Goal: Task Accomplishment & Management: Manage account settings

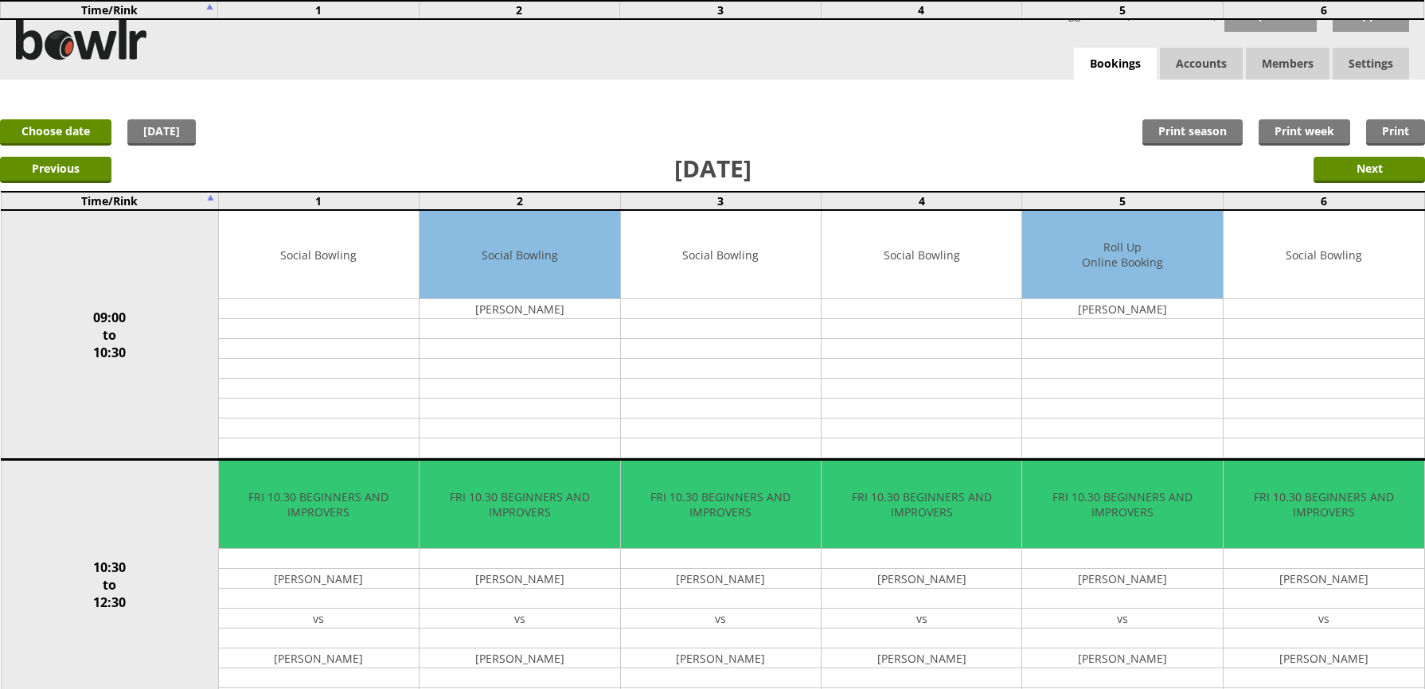
scroll to position [637, 0]
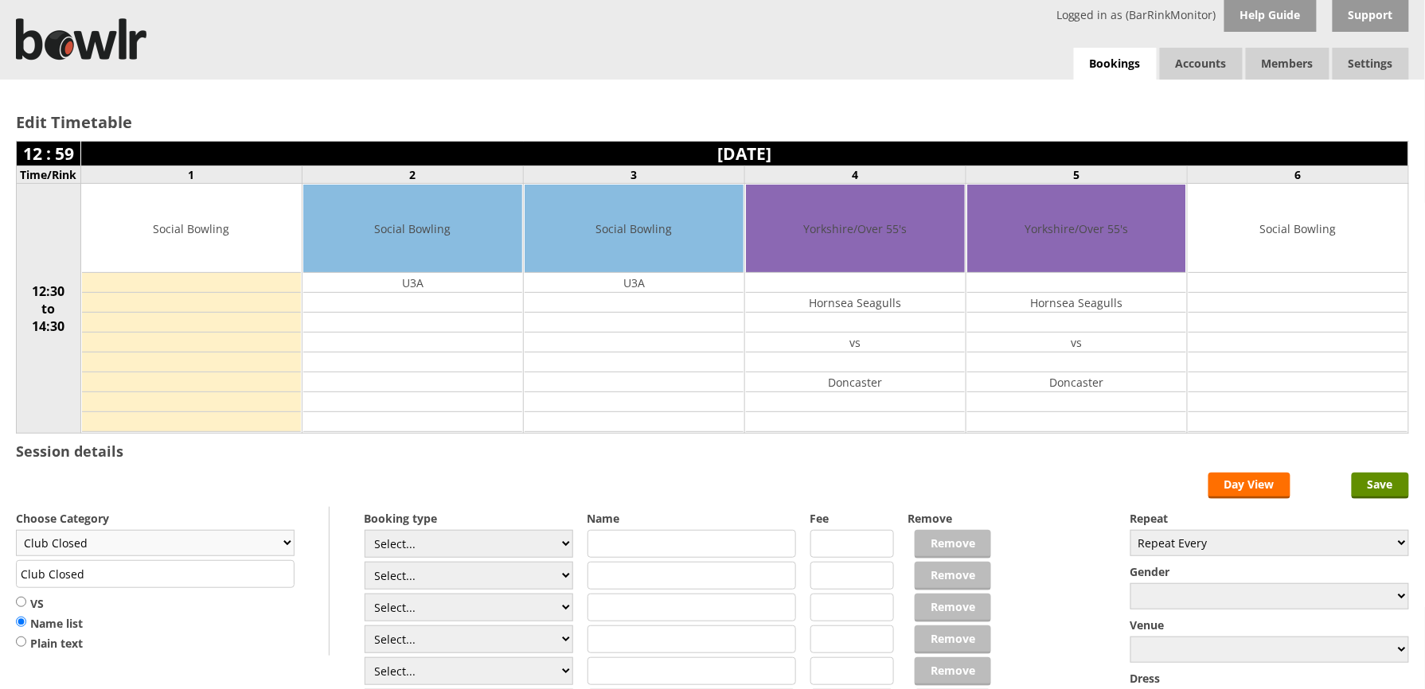
click at [231, 555] on select "Club Closed Singles League Triples League Pairs League Friendly Social Bowling …" at bounding box center [155, 543] width 279 height 26
select select "132"
click at [16, 533] on select "Club Closed Singles League Triples League Pairs League Friendly Social Bowling …" at bounding box center [155, 543] width 279 height 26
type input "Social Bowling"
click at [1364, 493] on input "Save" at bounding box center [1379, 486] width 57 height 26
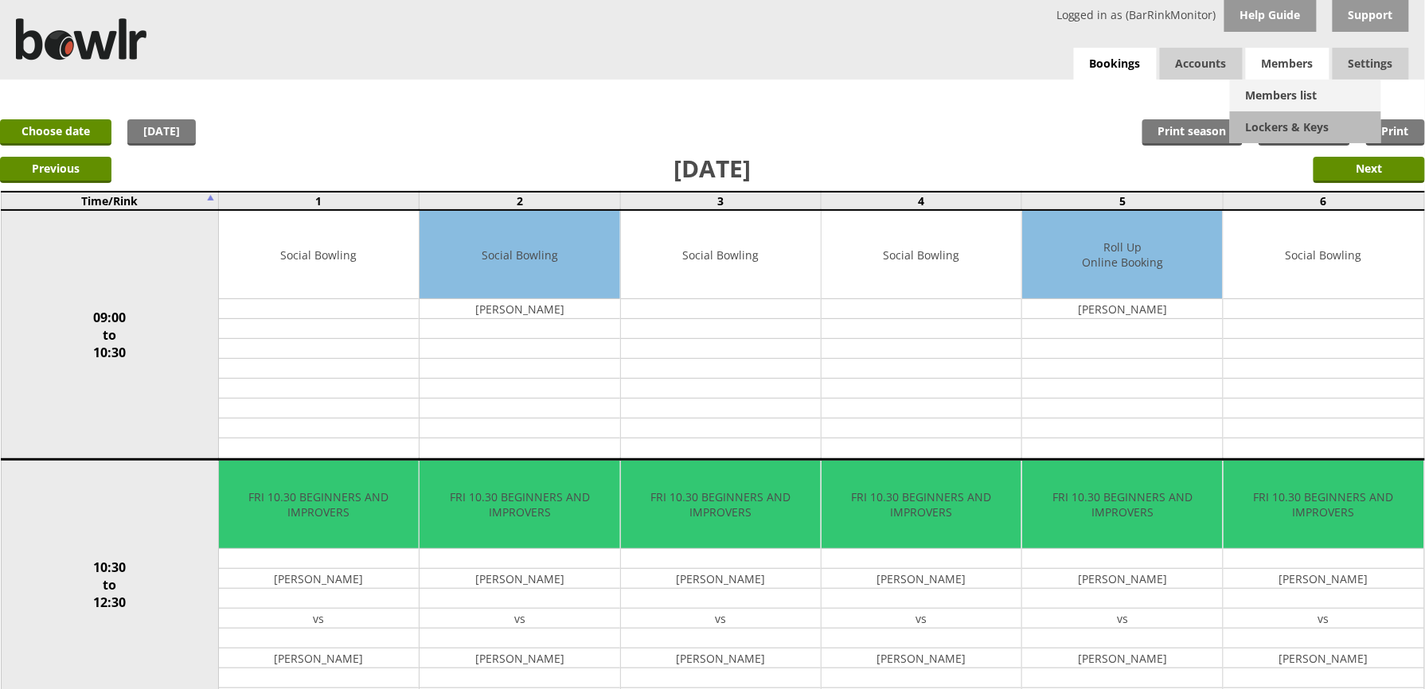
click at [1297, 81] on link "Members list" at bounding box center [1305, 96] width 151 height 32
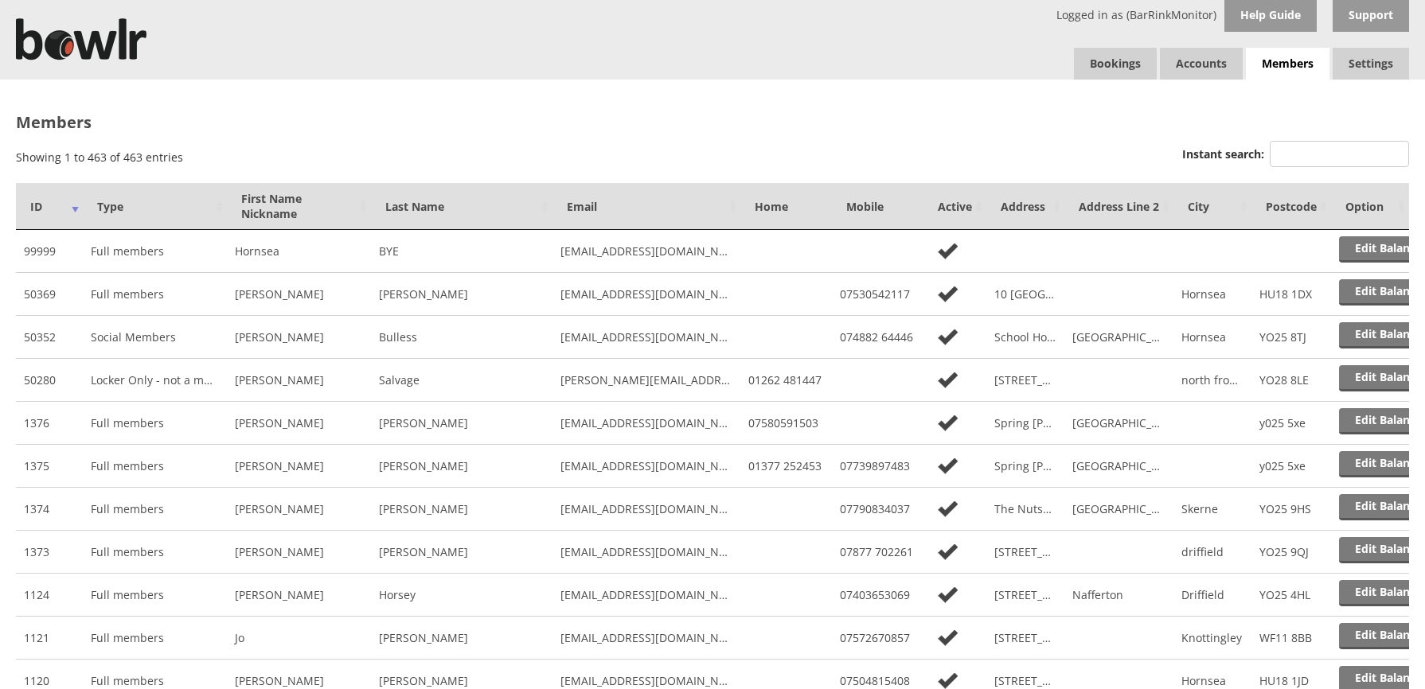
click at [1334, 151] on input "Instant search:" at bounding box center [1338, 154] width 139 height 26
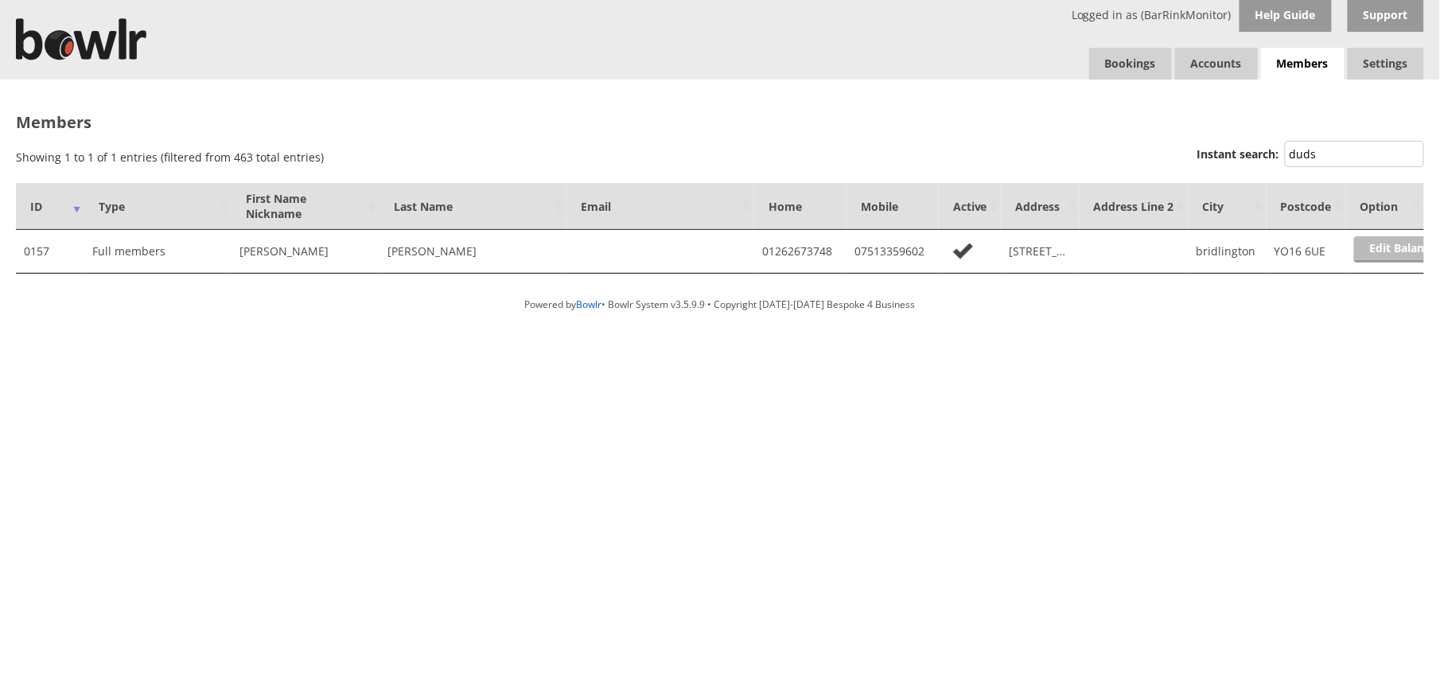
type input "duds"
click at [1366, 253] on link "Edit Balance" at bounding box center [1404, 249] width 99 height 26
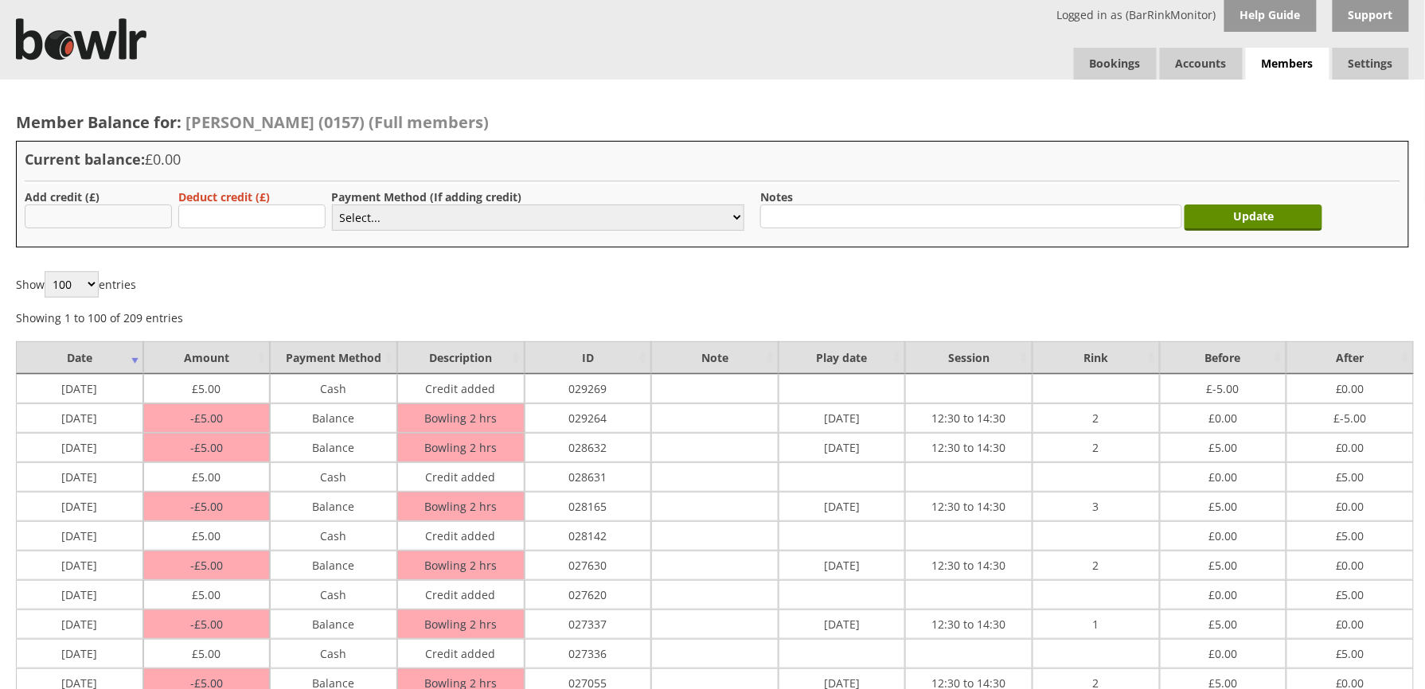
click at [141, 221] on input "text" at bounding box center [98, 217] width 147 height 24
type input "5.00"
click at [360, 217] on select "Select... Cash Card Cheque Bank Transfer Other Member Card Gift Voucher Balance" at bounding box center [538, 218] width 412 height 26
select select "1"
click at [332, 205] on select "Select... Cash Card Cheque Bank Transfer Other Member Card Gift Voucher Balance" at bounding box center [538, 218] width 412 height 26
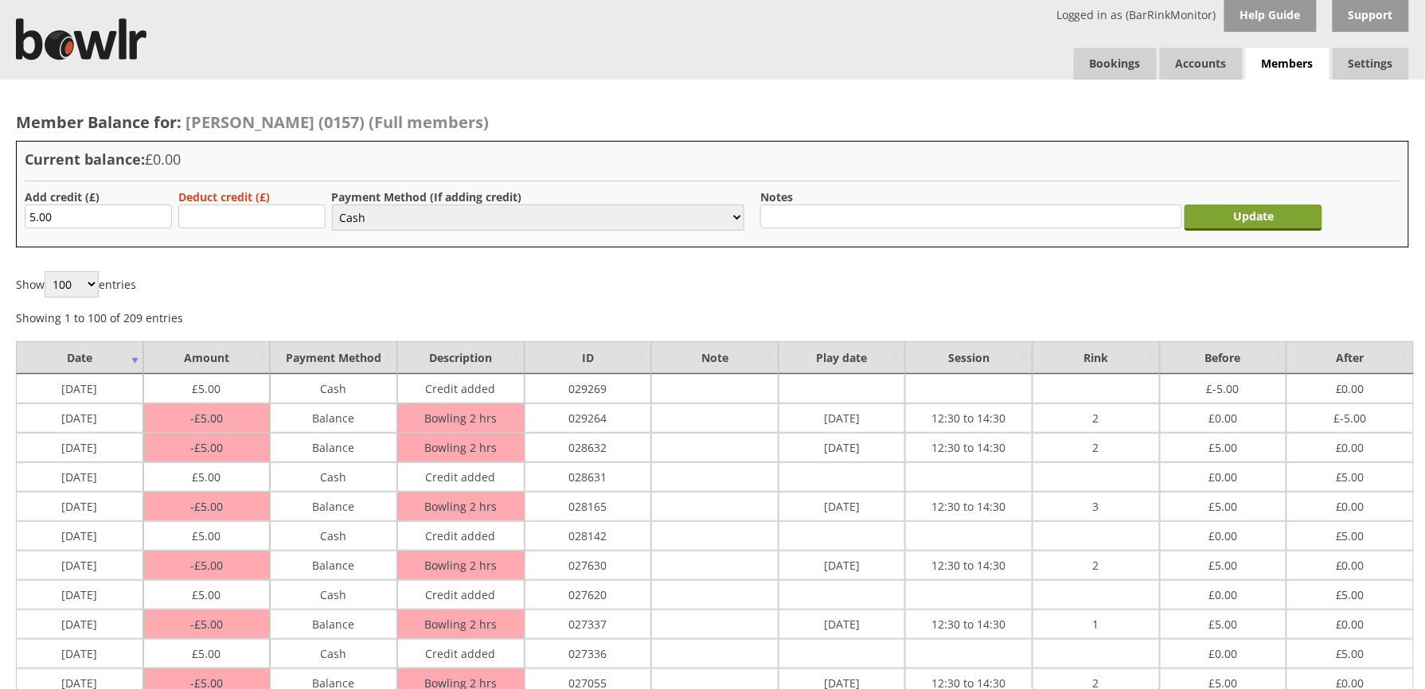
click at [1284, 226] on input "Update" at bounding box center [1253, 218] width 138 height 26
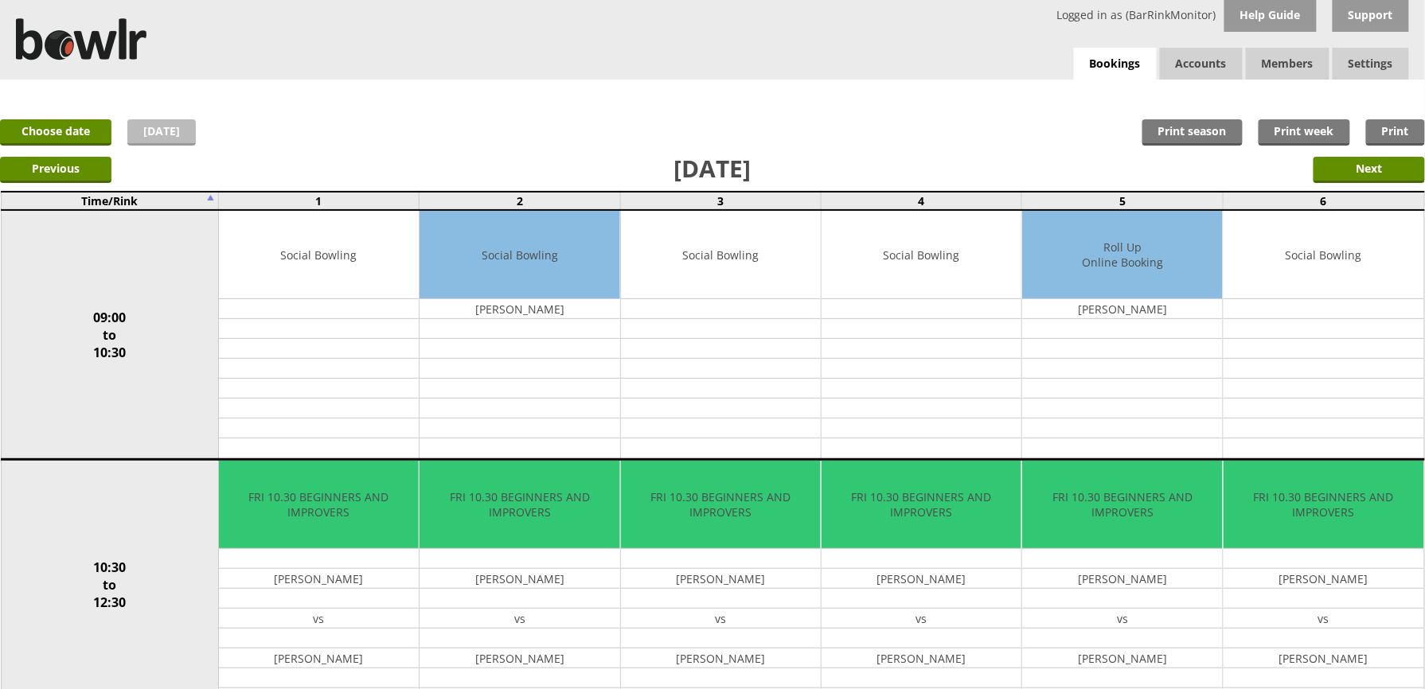
click at [170, 122] on link "Today" at bounding box center [161, 132] width 68 height 26
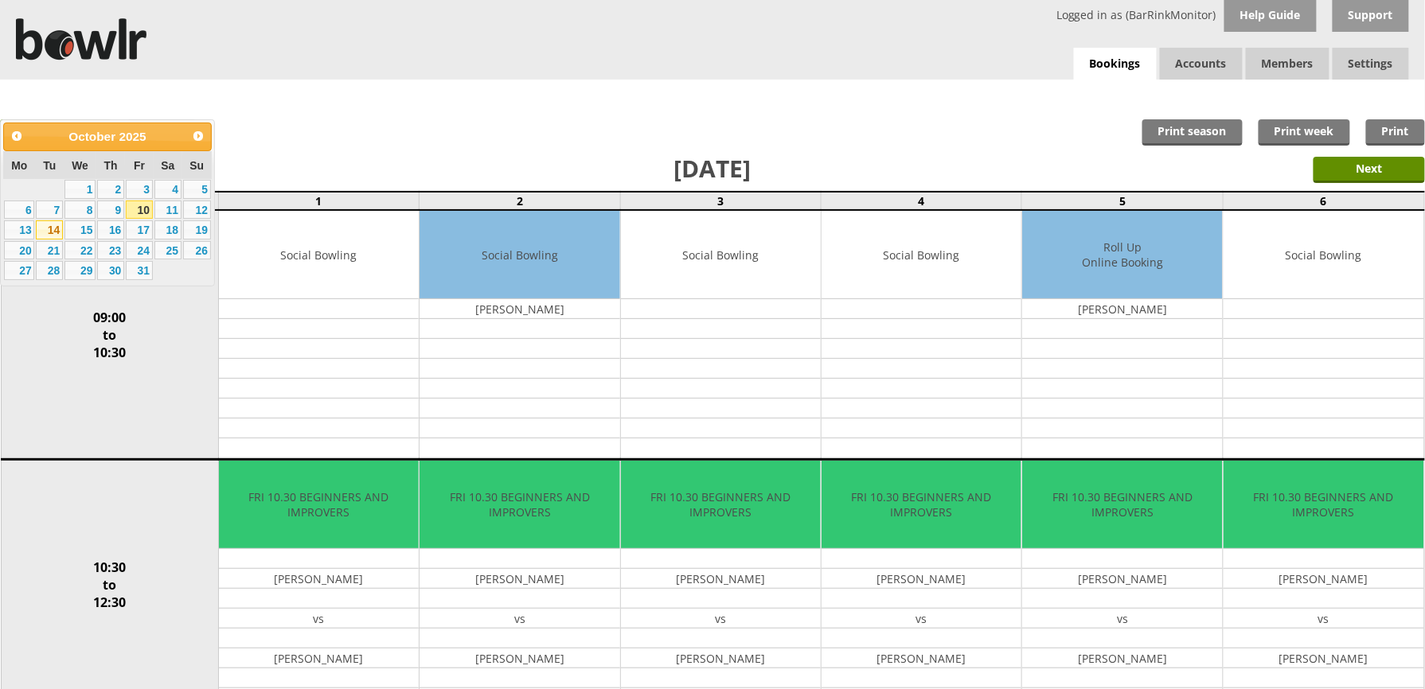
click at [46, 234] on link "14" at bounding box center [49, 229] width 27 height 19
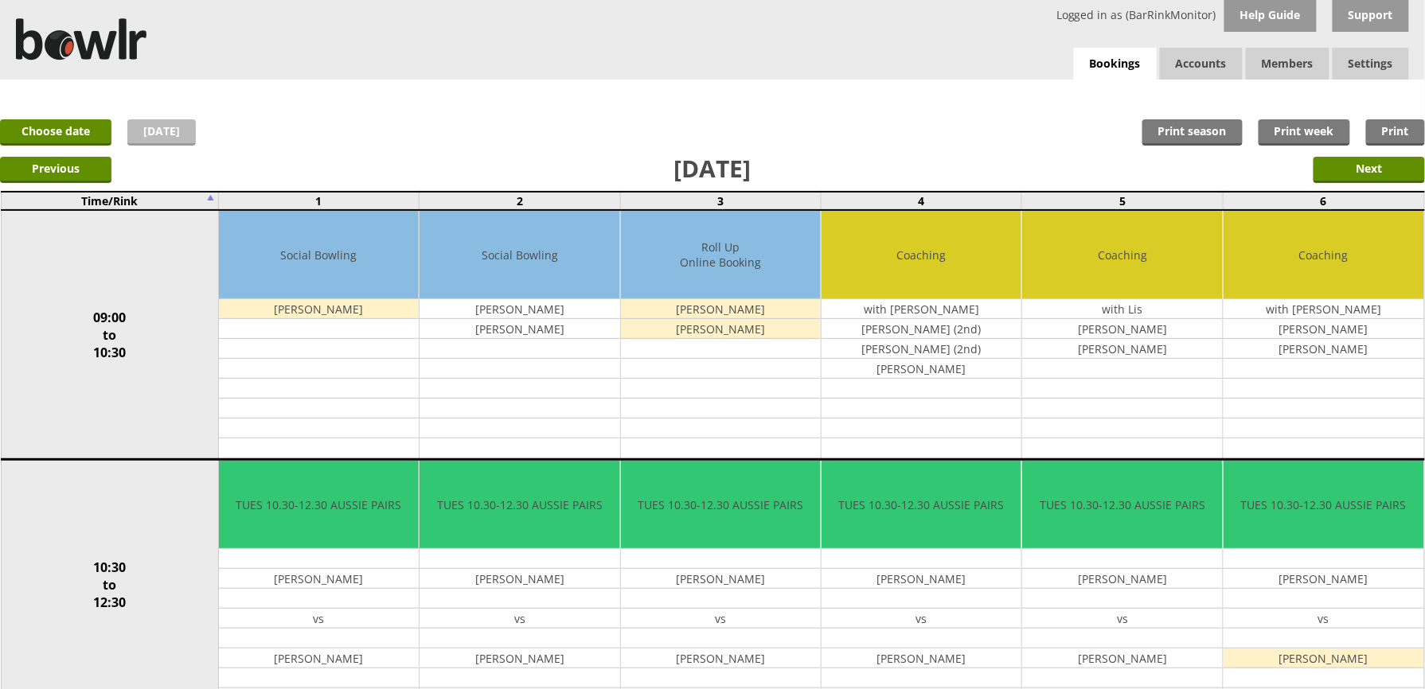
click at [173, 132] on link "[DATE]" at bounding box center [161, 132] width 68 height 26
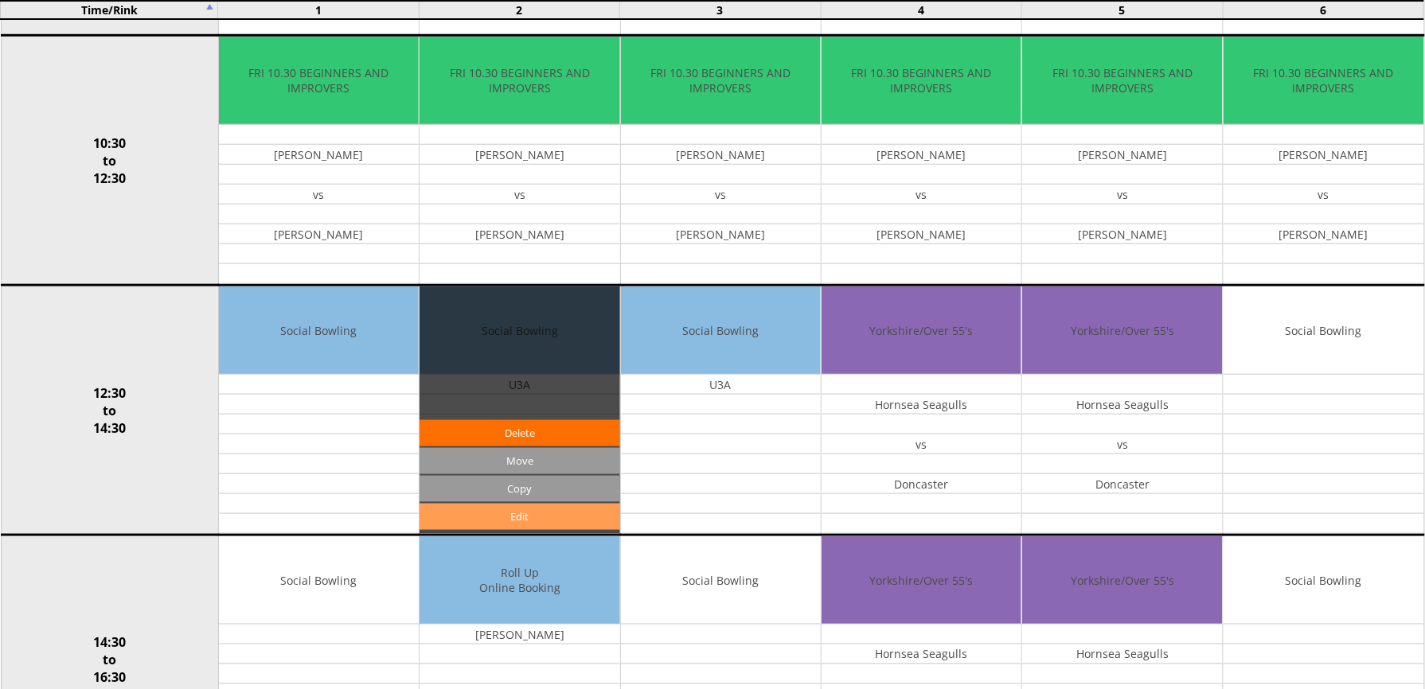
scroll to position [424, 0]
click at [478, 530] on link "Edit" at bounding box center [519, 517] width 200 height 26
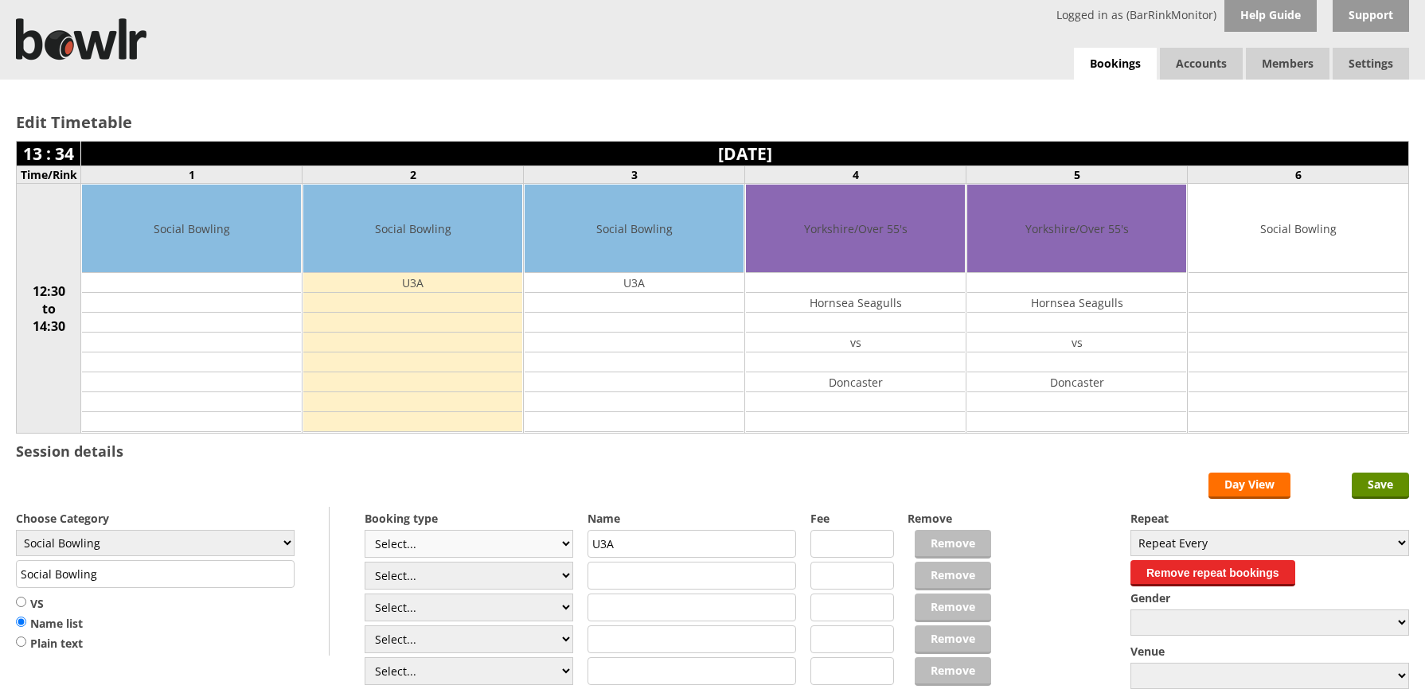
click at [380, 530] on select "Select... Club Competition (Member) Club Competition (Visitor) National (Member…" at bounding box center [468, 544] width 209 height 28
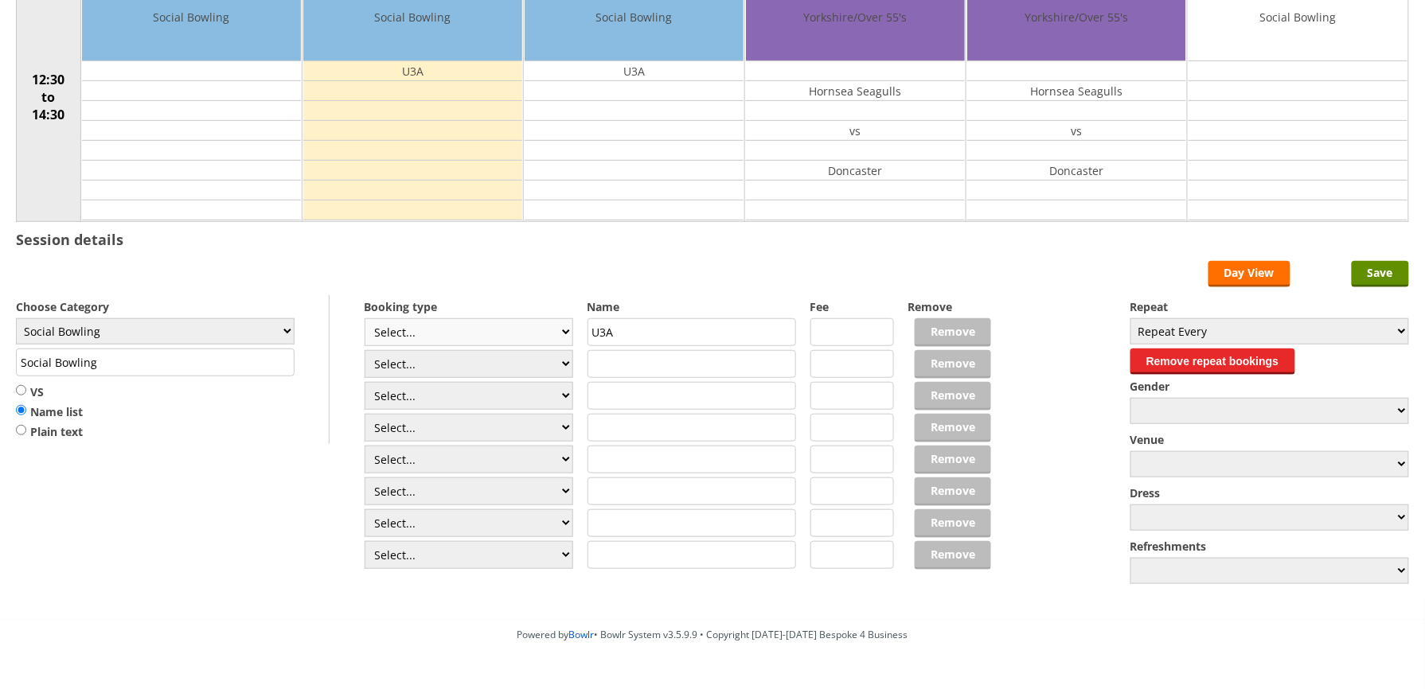
select select "1_50"
click at [364, 322] on select "Select... Club Competition (Member) Club Competition (Visitor) National (Member…" at bounding box center [468, 332] width 209 height 28
type input "5.0000"
click at [457, 367] on select "Select... Club Competition (Member) Club Competition (Visitor) National (Member…" at bounding box center [468, 364] width 209 height 28
select select "1_50"
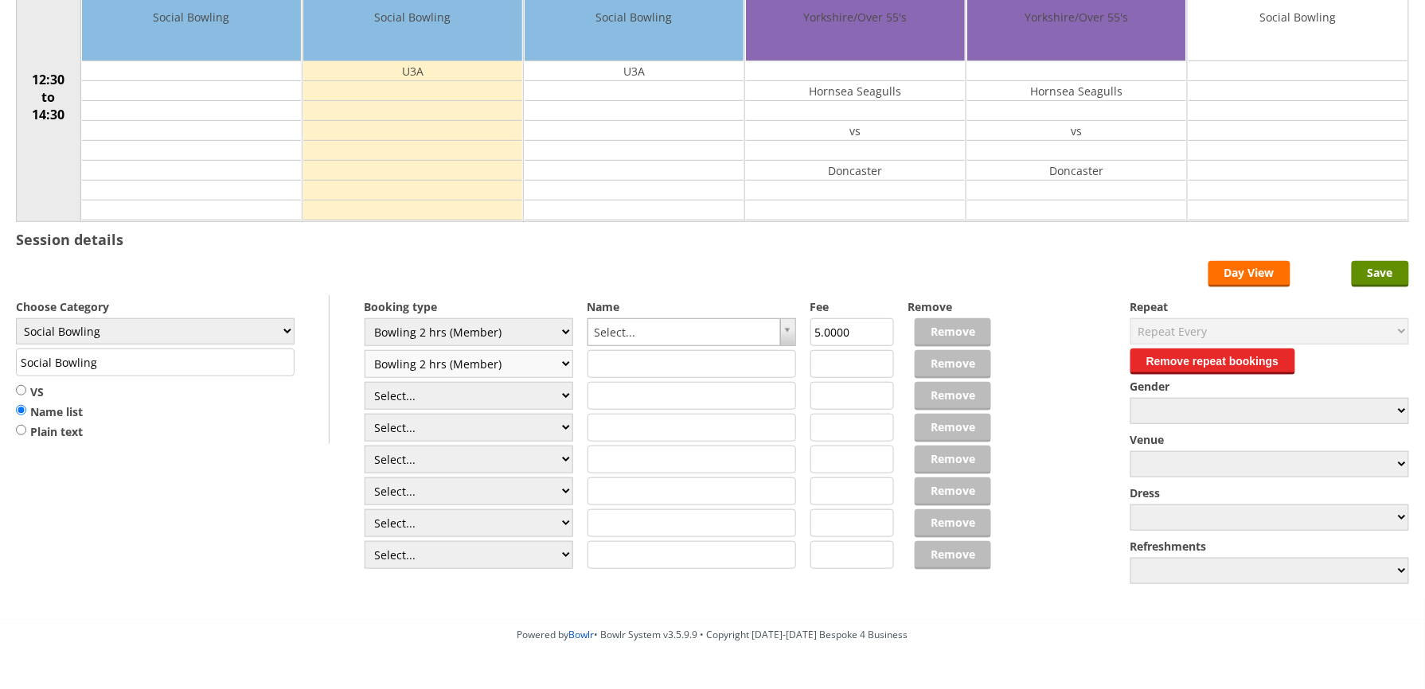
click at [364, 353] on select "Select... Club Competition (Member) Club Competition (Visitor) National (Member…" at bounding box center [468, 364] width 209 height 28
type input "5.0000"
click at [472, 390] on select "Select... Club Competition (Member) Club Competition (Visitor) National (Member…" at bounding box center [468, 396] width 209 height 28
select select "1_50"
click at [364, 385] on select "Select... Club Competition (Member) Club Competition (Visitor) National (Member…" at bounding box center [468, 396] width 209 height 28
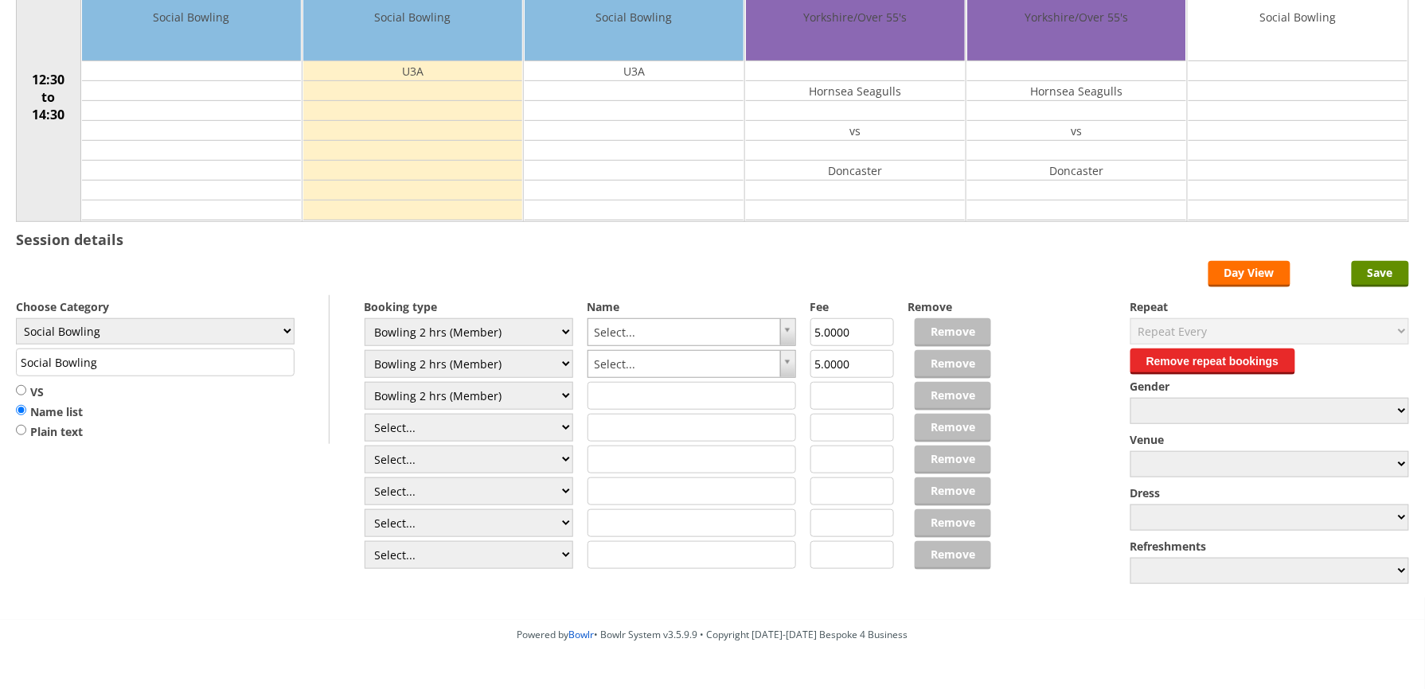
type input "5.0000"
click at [474, 427] on select "Select... Club Competition (Member) Club Competition (Visitor) National (Member…" at bounding box center [468, 428] width 209 height 28
select select "1_50"
click at [364, 417] on select "Select... Club Competition (Member) Club Competition (Visitor) National (Member…" at bounding box center [468, 428] width 209 height 28
type input "5.0000"
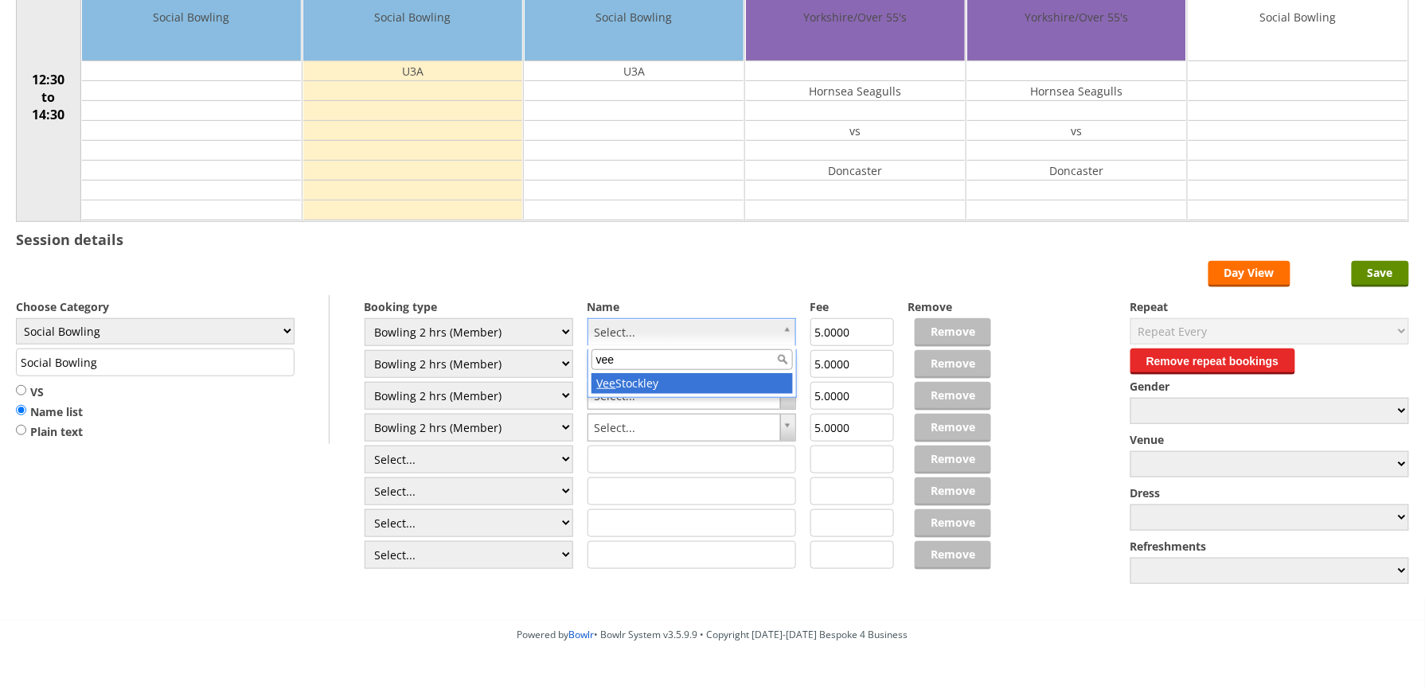
type input "vee"
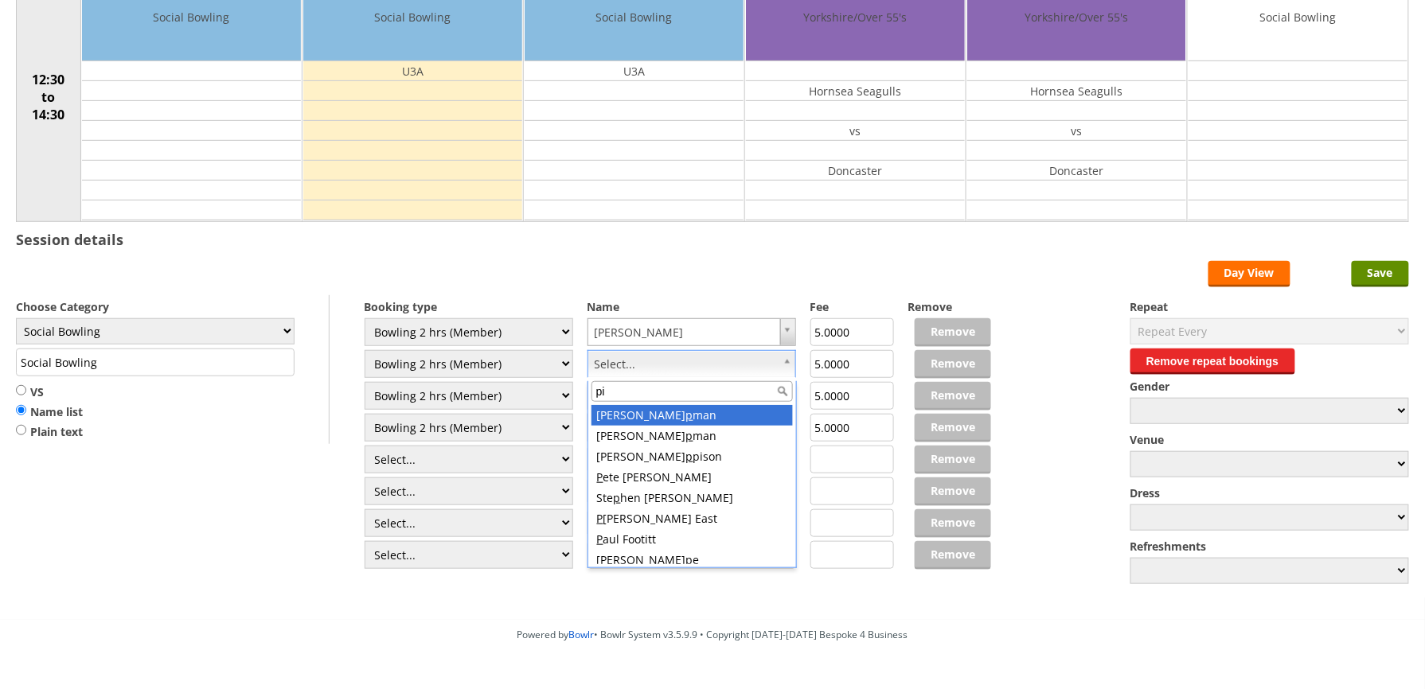
type input "pil"
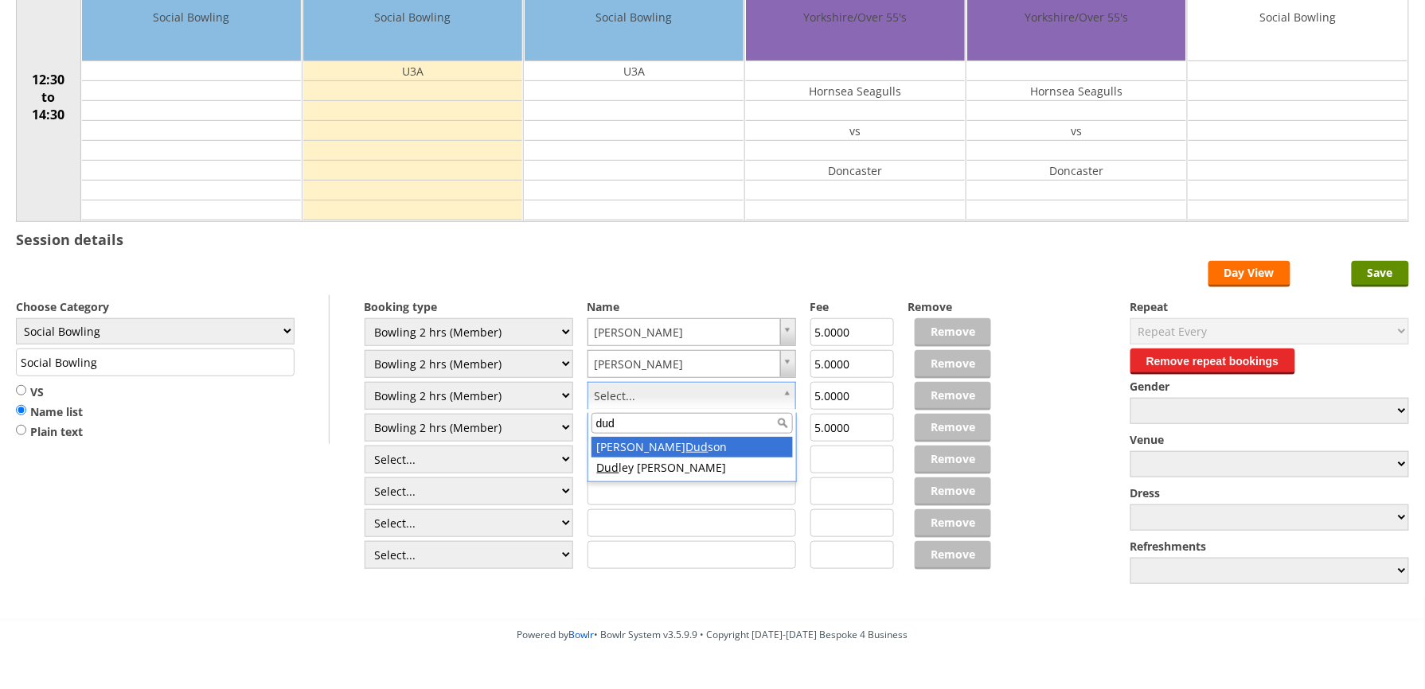
type input "dud"
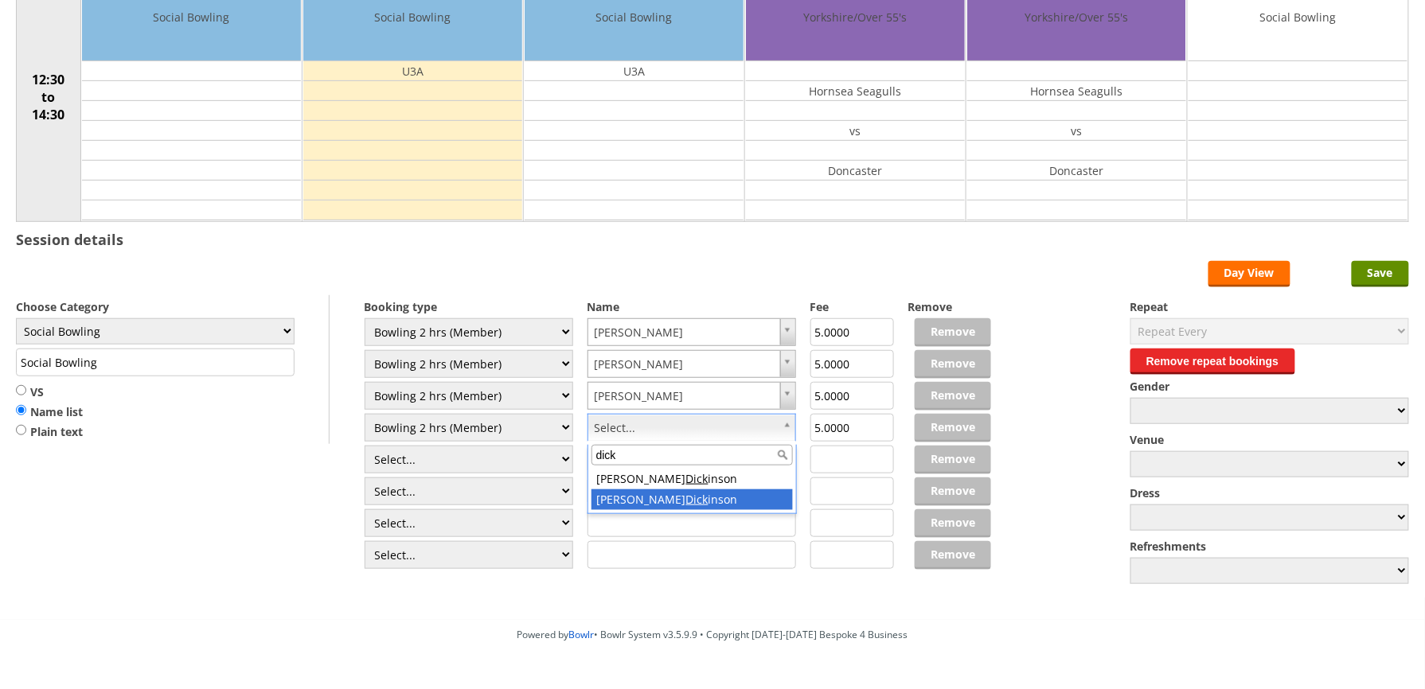
type input "dick"
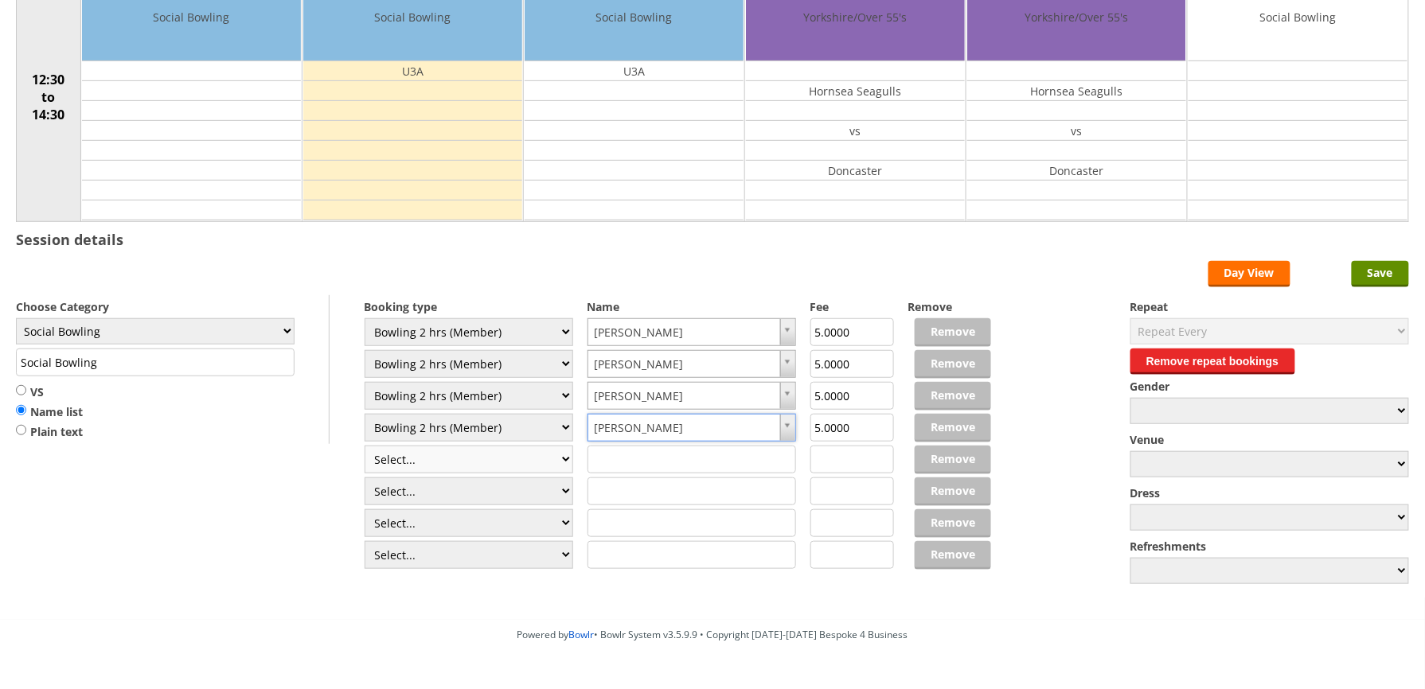
click at [571, 456] on select "Select... Club Competition (Member) Club Competition (Visitor) National (Member…" at bounding box center [468, 460] width 209 height 28
select select "1_50"
click at [364, 449] on select "Select... Club Competition (Member) Club Competition (Visitor) National (Member…" at bounding box center [468, 460] width 209 height 28
type input "5.0000"
click at [528, 489] on select "Select... Club Competition (Member) Club Competition (Visitor) National (Member…" at bounding box center [468, 492] width 209 height 28
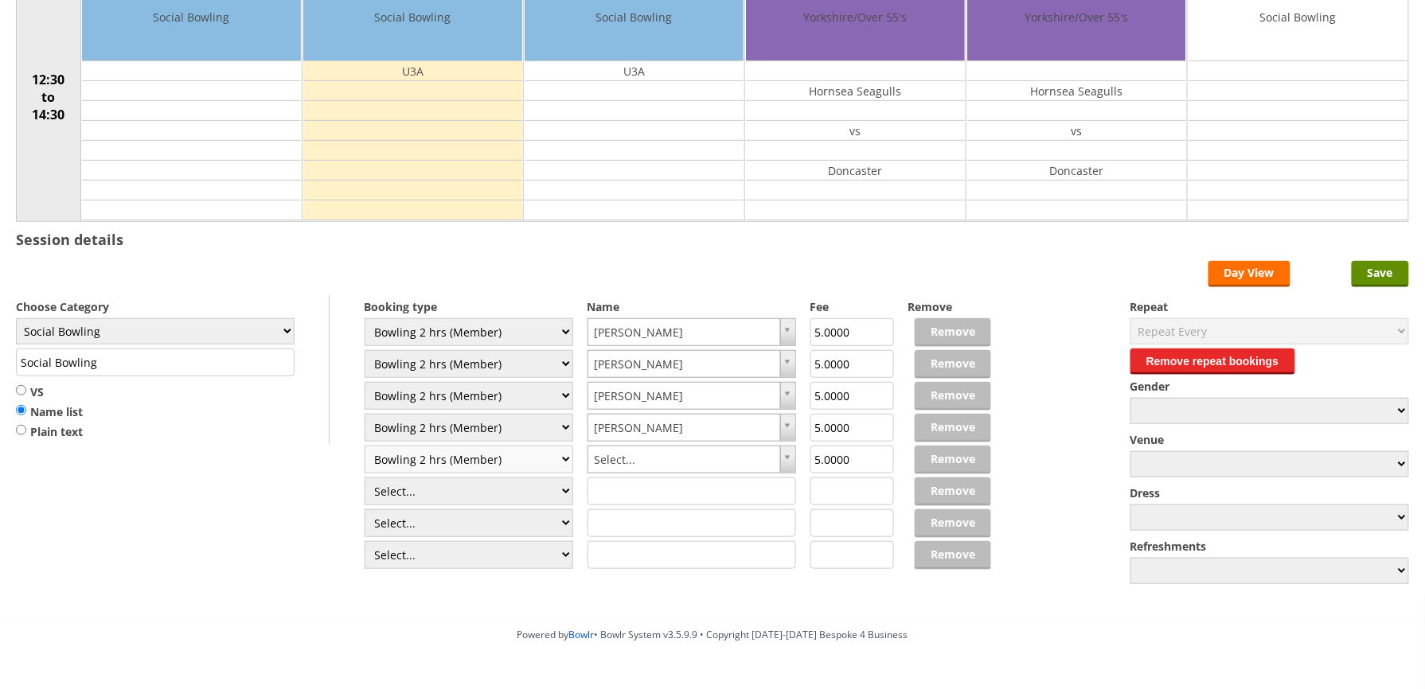
select select "1_50"
click at [364, 481] on select "Select... Club Competition (Member) Club Competition (Visitor) National (Member…" at bounding box center [468, 492] width 209 height 28
type input "5.0000"
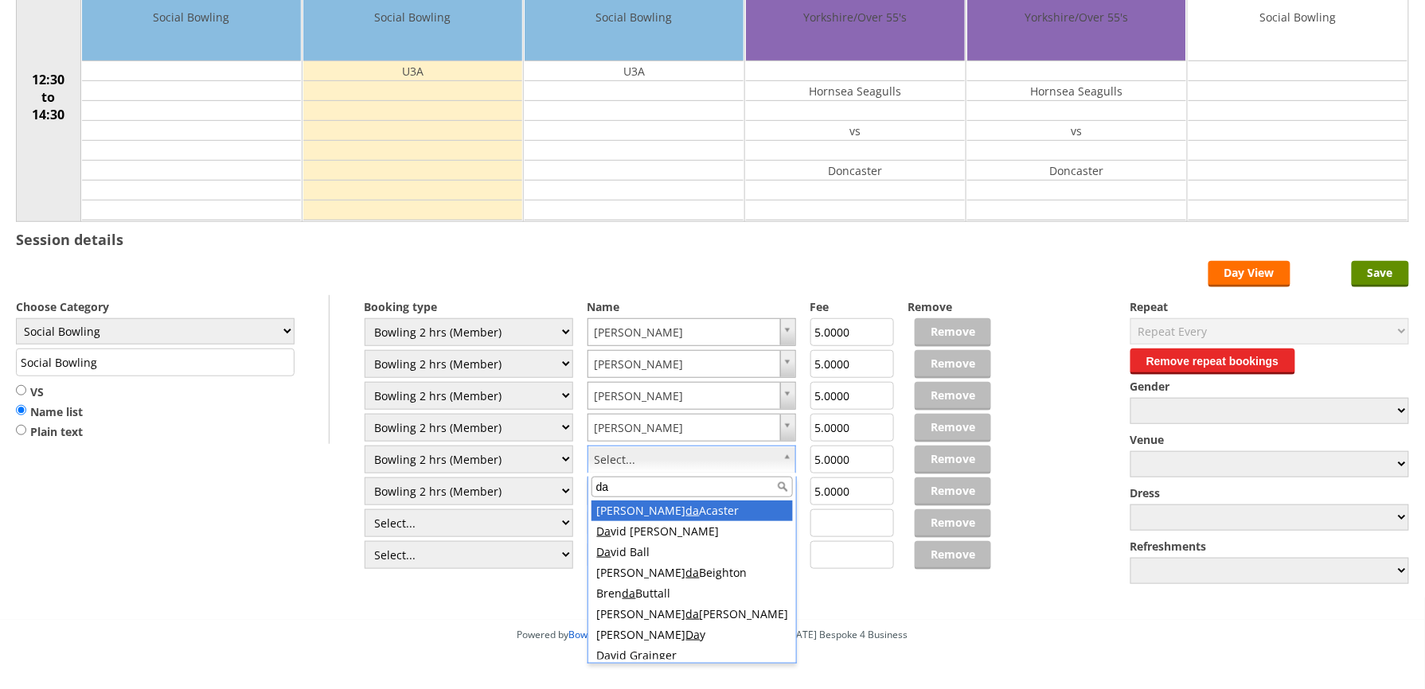
type input "day"
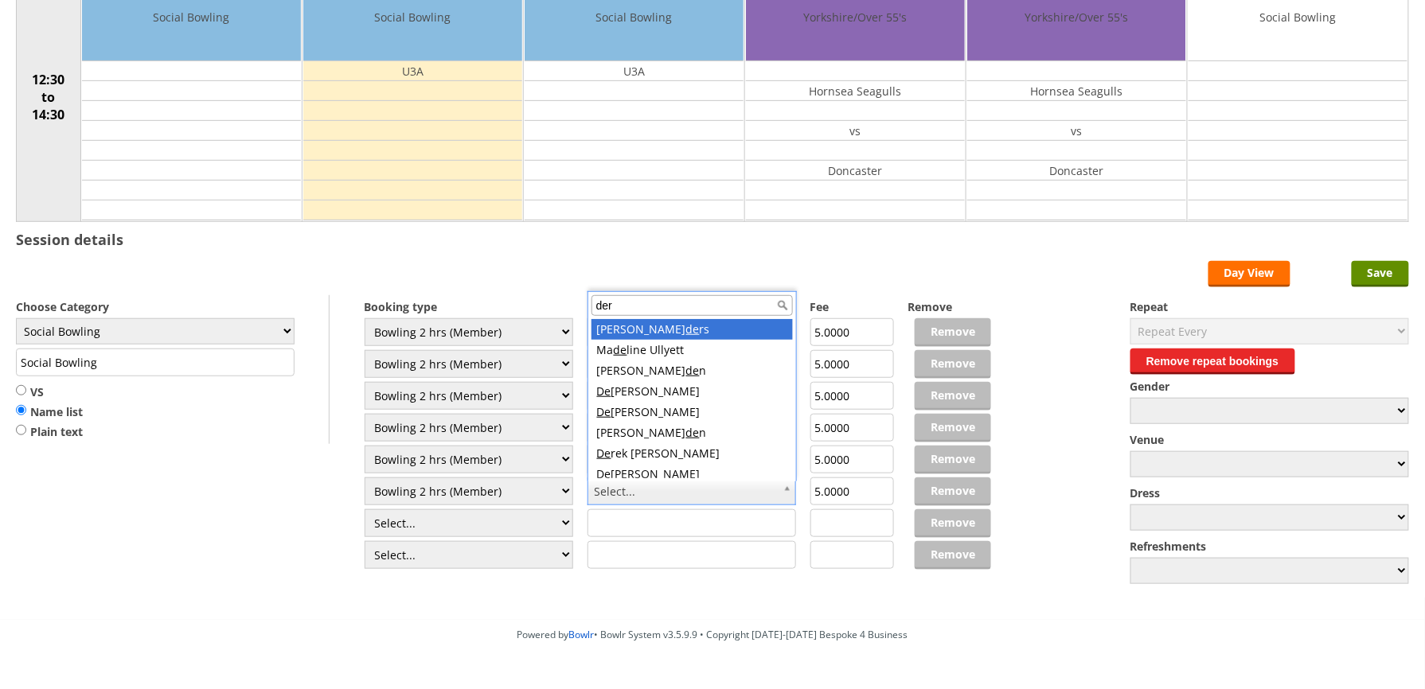
type input "dere"
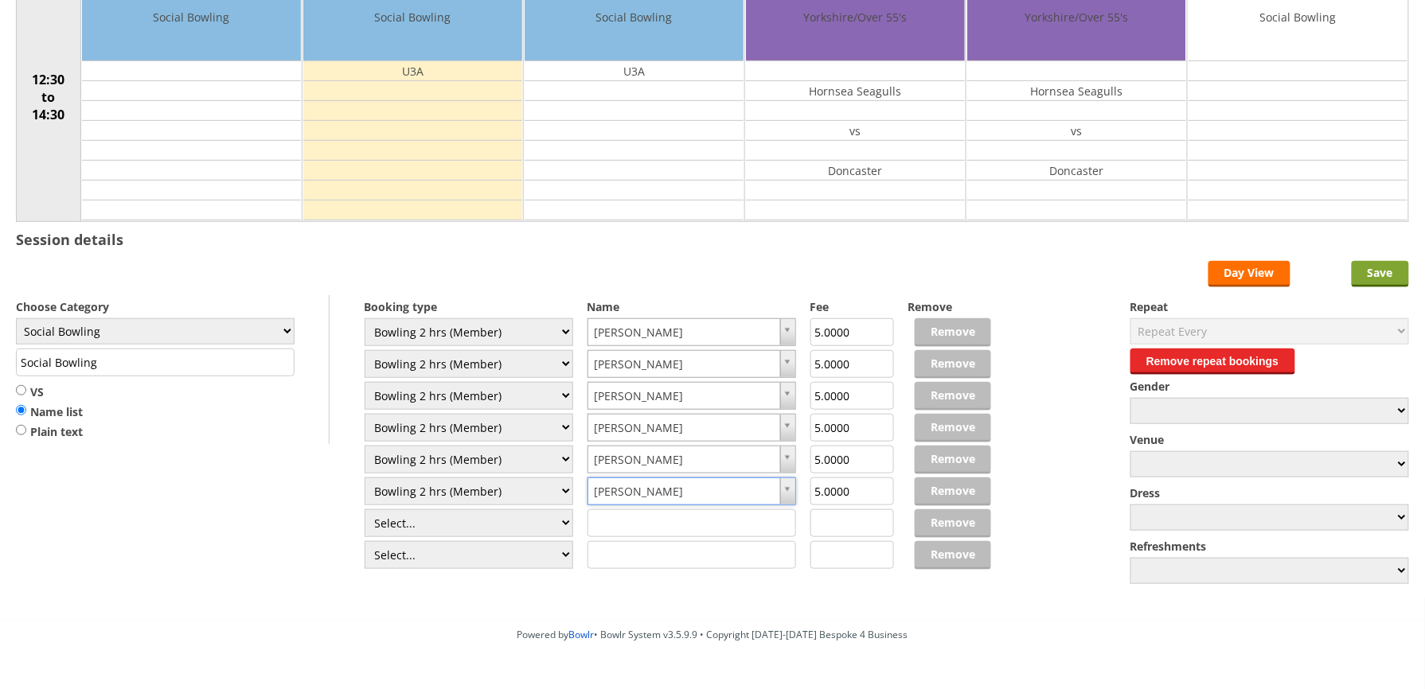
click at [1372, 283] on input "Save" at bounding box center [1379, 274] width 57 height 26
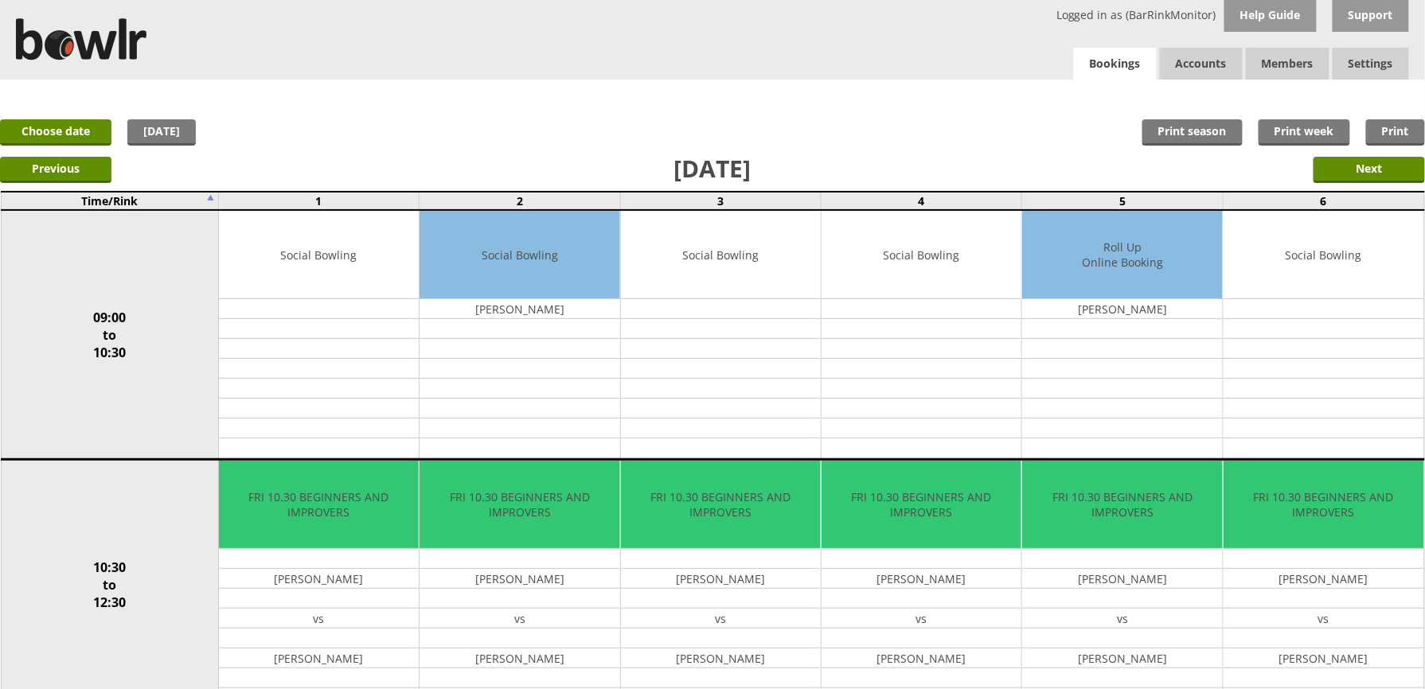
click at [1106, 64] on link "Bookings" at bounding box center [1115, 64] width 83 height 33
click at [1335, 157] on input "Next" at bounding box center [1368, 170] width 111 height 26
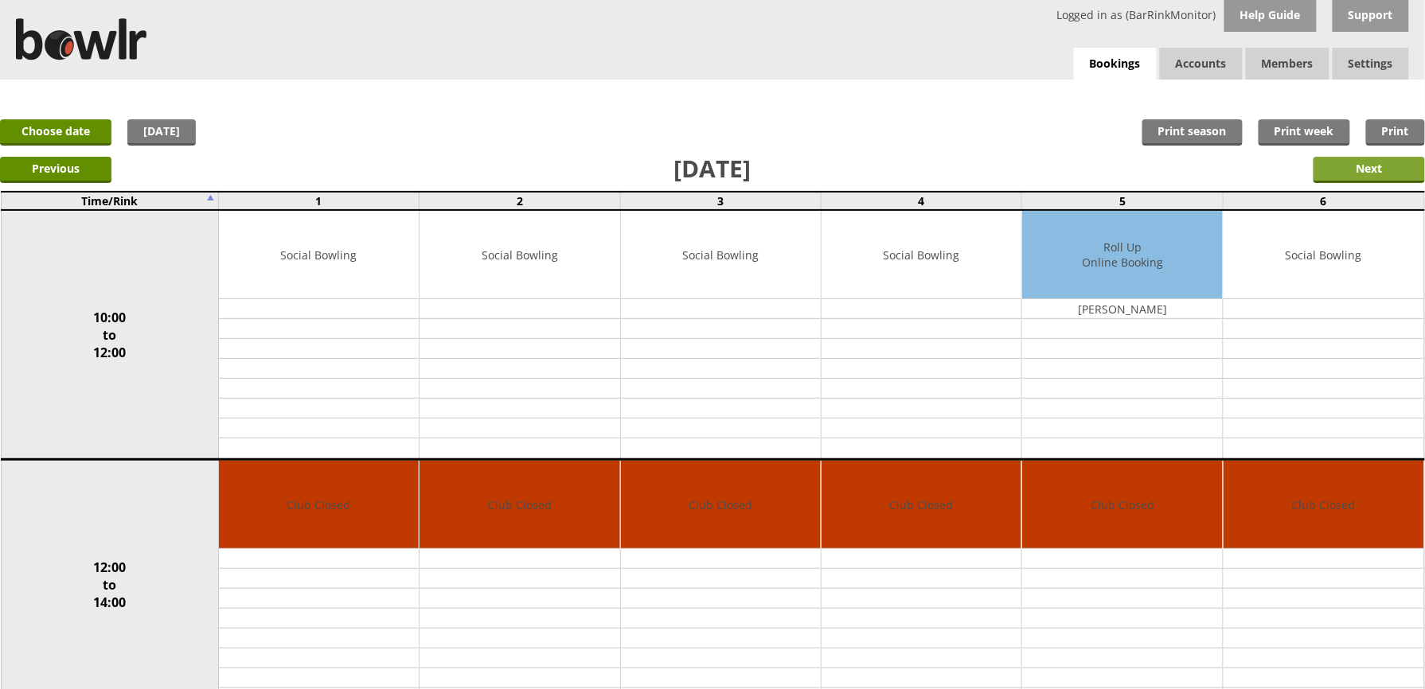
click at [1348, 162] on input "Next" at bounding box center [1368, 170] width 111 height 26
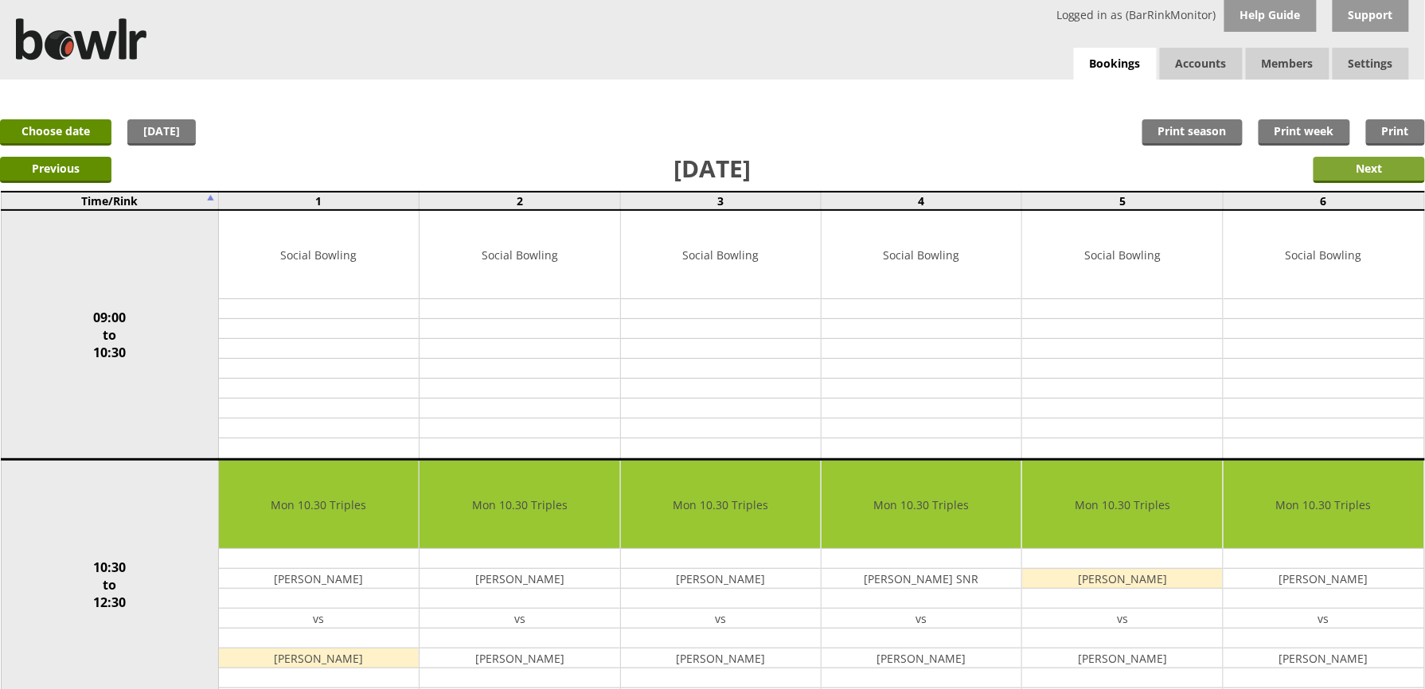
click at [1351, 162] on input "Next" at bounding box center [1368, 170] width 111 height 26
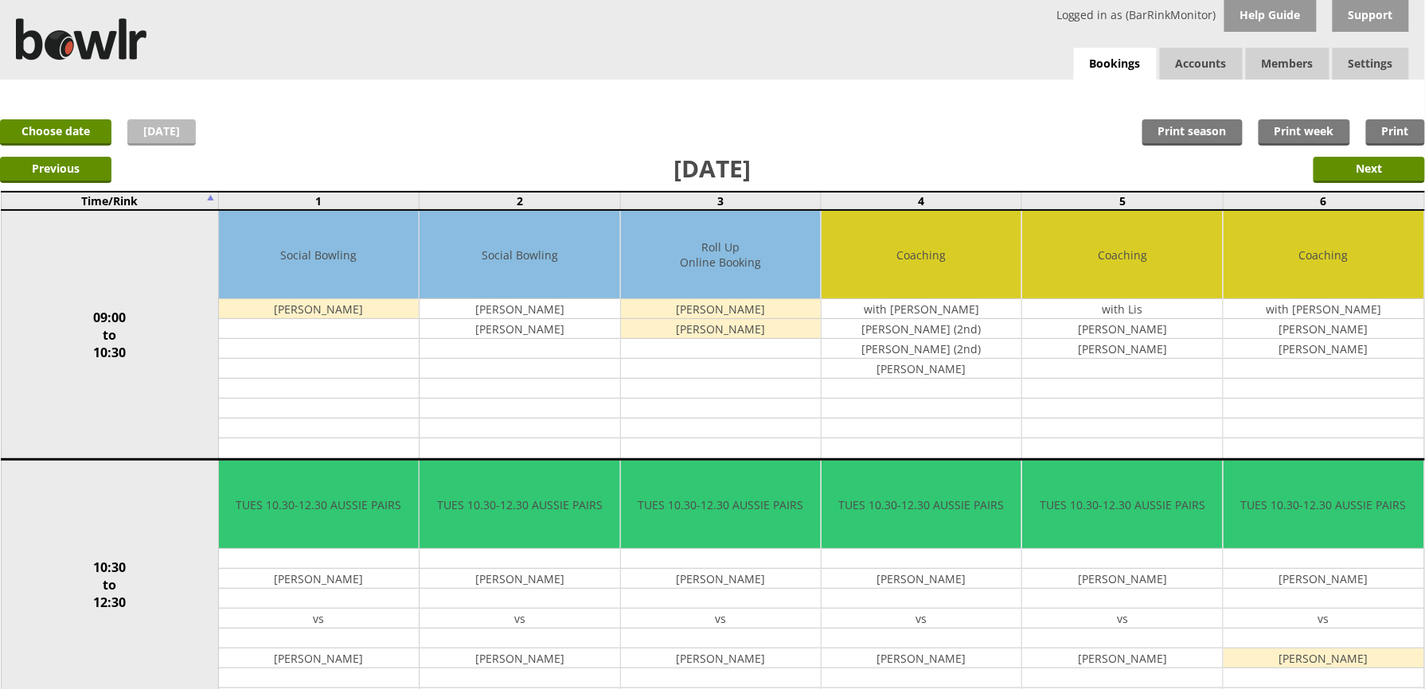
click at [175, 122] on link "Today" at bounding box center [161, 132] width 68 height 26
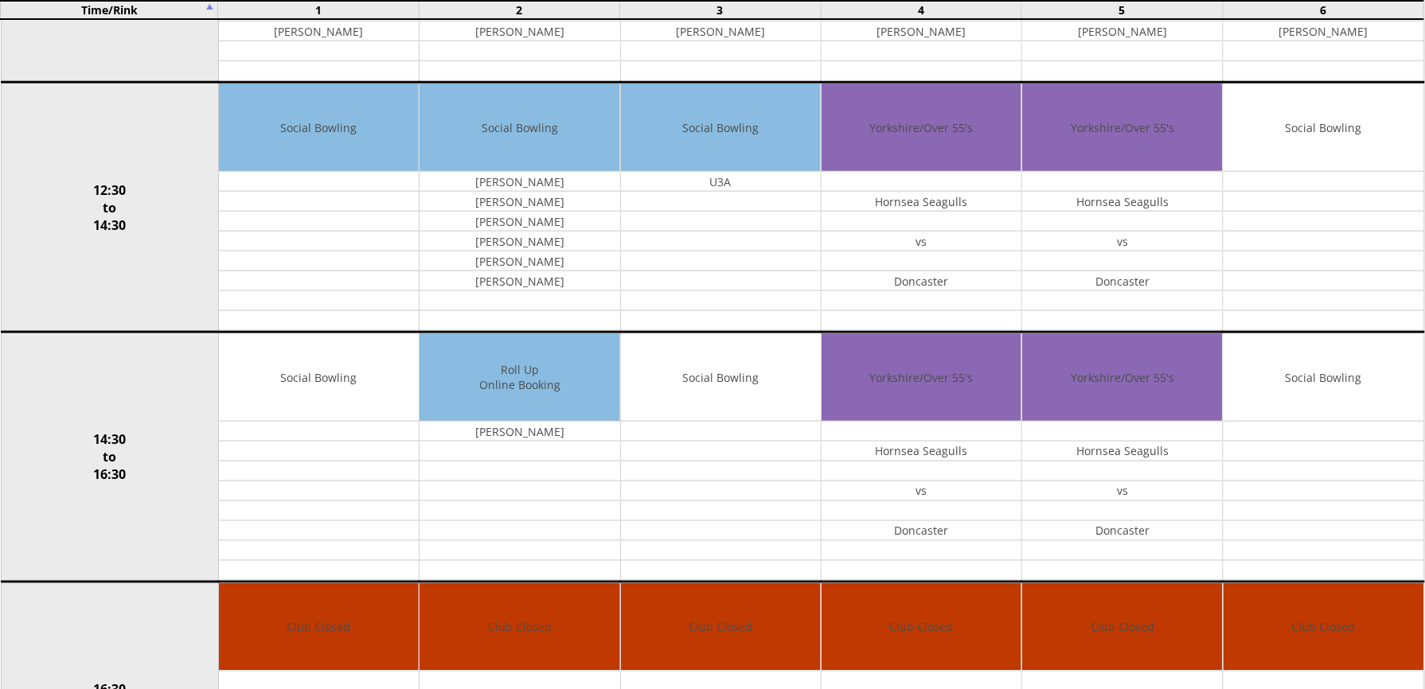
scroll to position [637, 0]
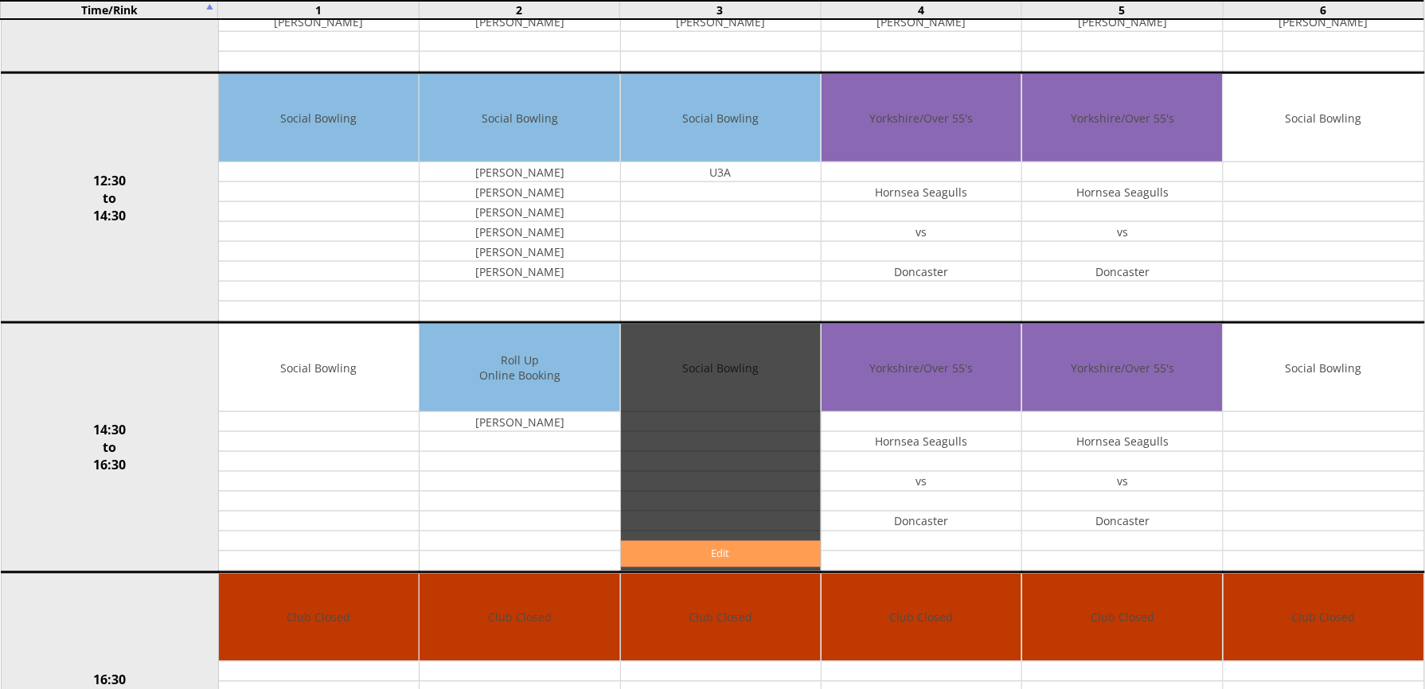
click at [676, 564] on link "Edit" at bounding box center [721, 554] width 200 height 26
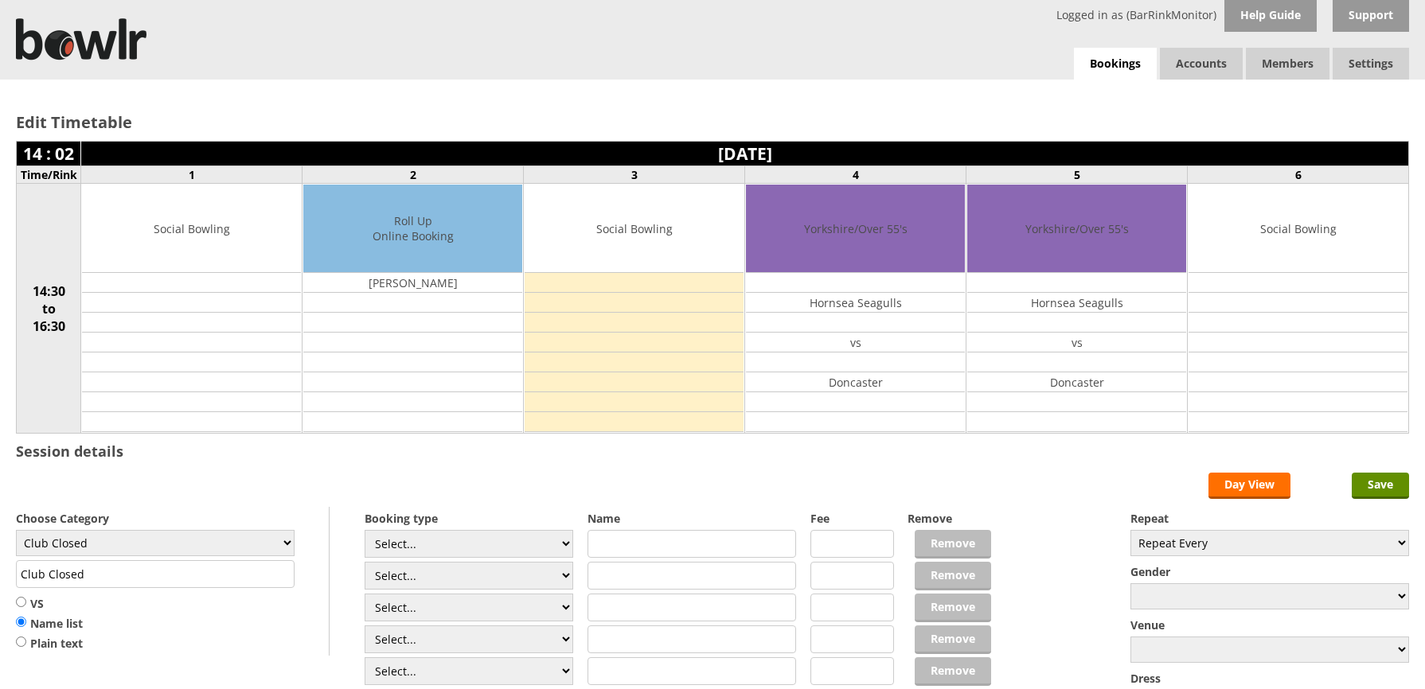
click at [224, 548] on select "Club Closed Singles League Triples League Pairs League Friendly Social Bowling …" at bounding box center [155, 543] width 279 height 26
select select "132"
click at [16, 533] on select "Club Closed Singles League Triples League Pairs League Friendly Social Bowling …" at bounding box center [155, 543] width 279 height 26
type input "Social Bowling"
click at [489, 565] on select "Select... Club Competition (Member) Club Competition (Visitor) National (Member…" at bounding box center [468, 576] width 209 height 28
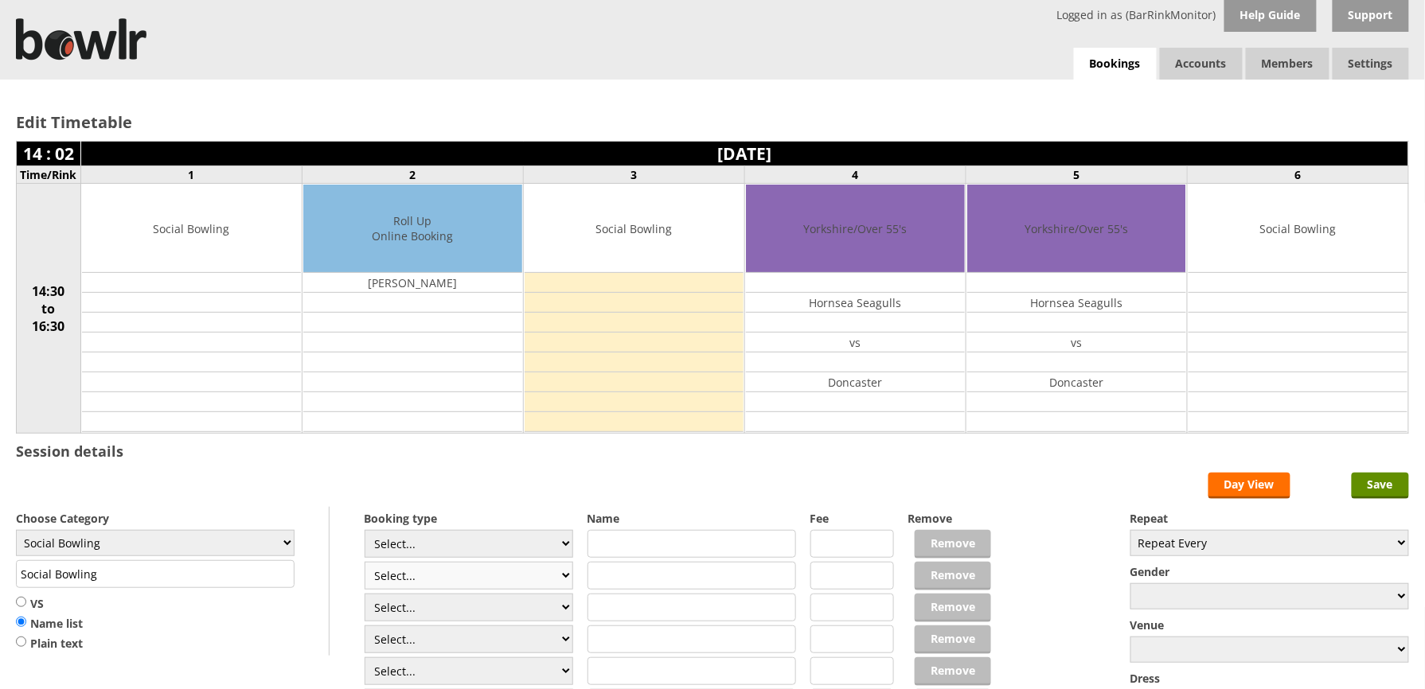
click at [475, 576] on select "Select... Club Competition (Member) Club Competition (Visitor) National (Member…" at bounding box center [468, 576] width 209 height 28
click at [471, 558] on select "Select... Club Competition (Member) Club Competition (Visitor) National (Member…" at bounding box center [468, 544] width 209 height 28
select select "1_50"
click at [364, 533] on select "Select... Club Competition (Member) Club Competition (Visitor) National (Member…" at bounding box center [468, 544] width 209 height 28
type input "5.0000"
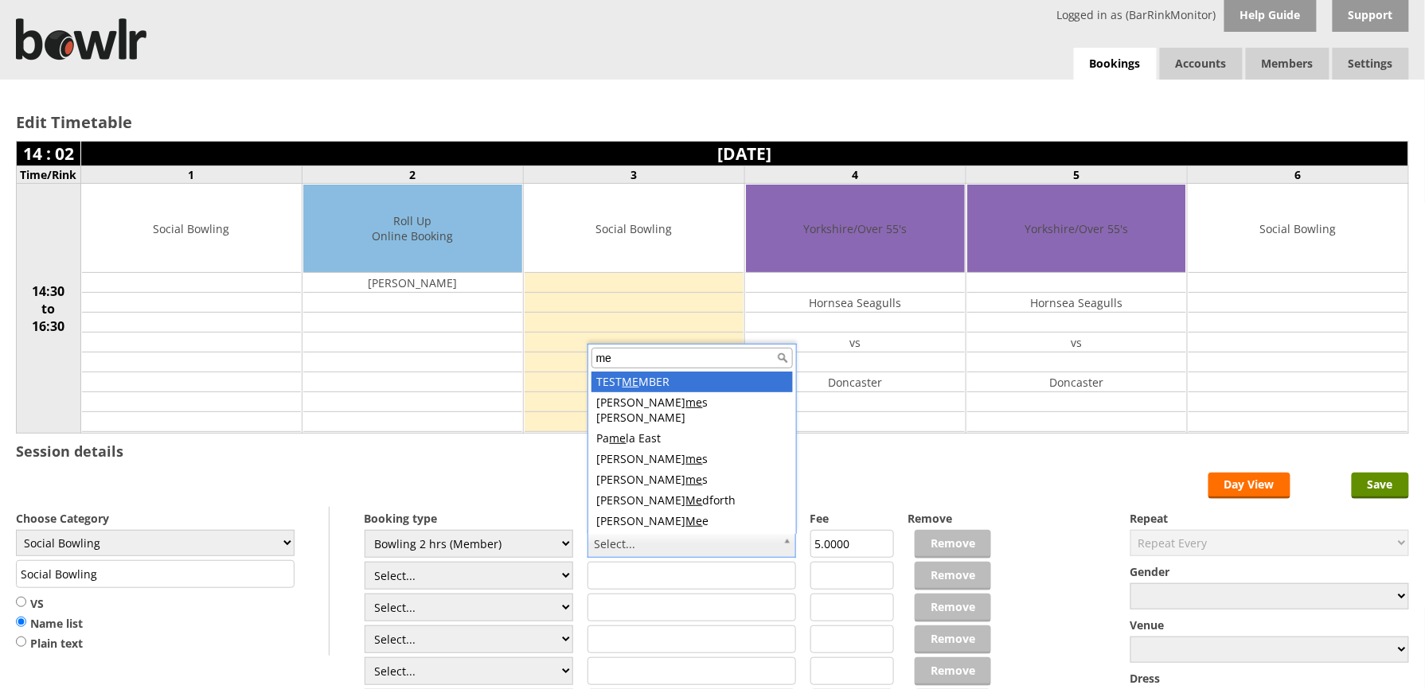
type input "mee"
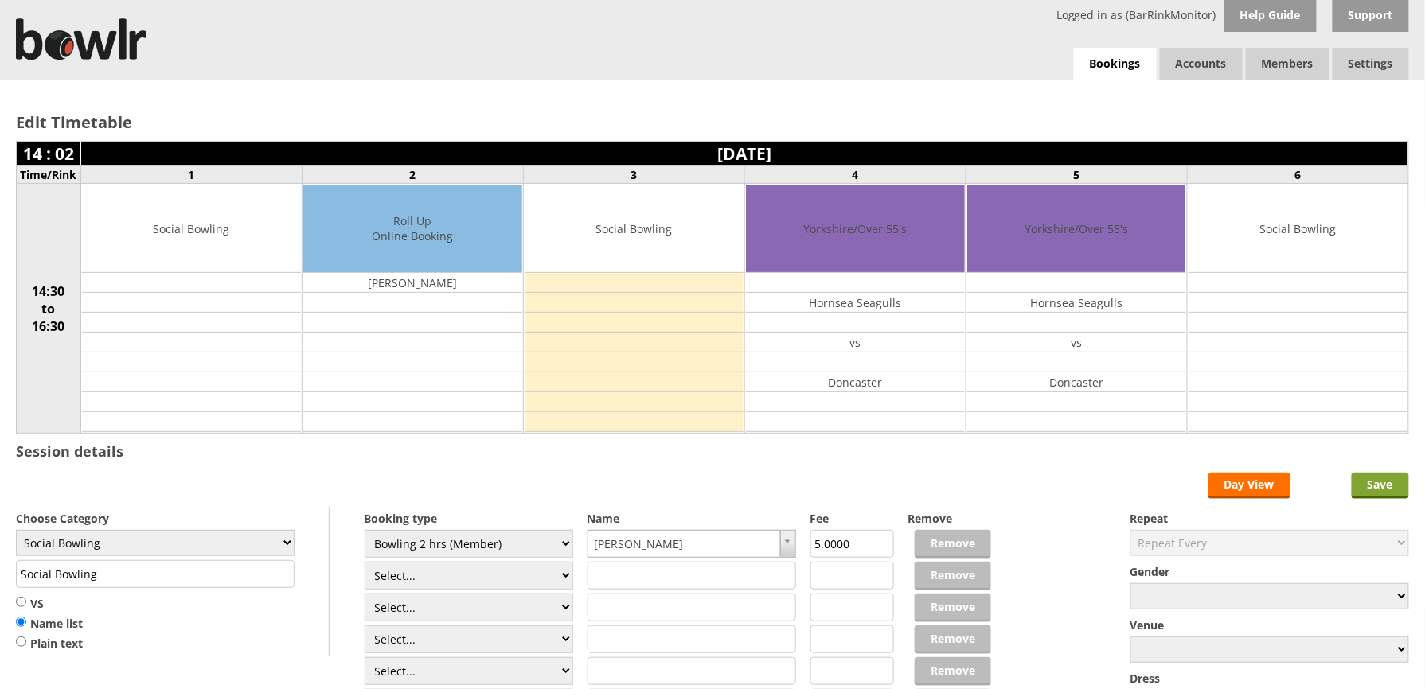
click at [1388, 497] on input "Save" at bounding box center [1379, 486] width 57 height 26
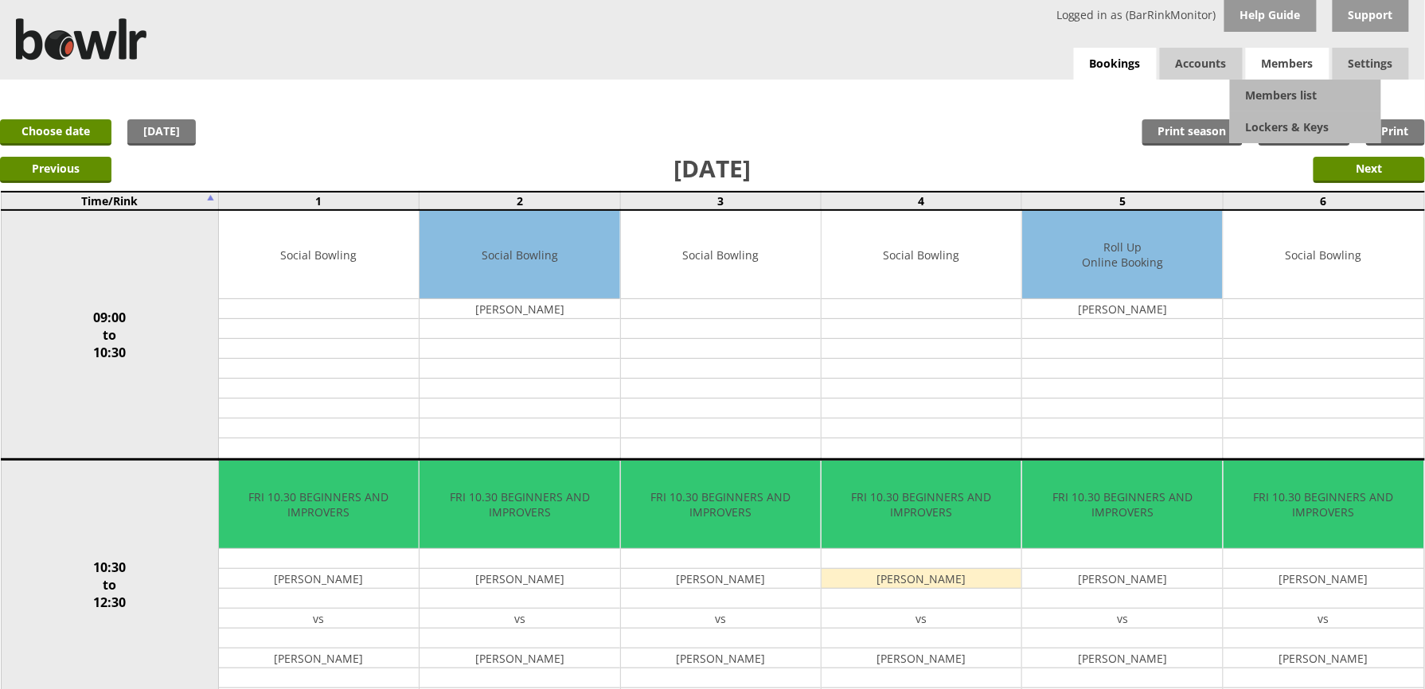
click at [1283, 72] on span "Members" at bounding box center [1287, 64] width 84 height 32
click at [1284, 84] on link "Members list" at bounding box center [1305, 96] width 151 height 32
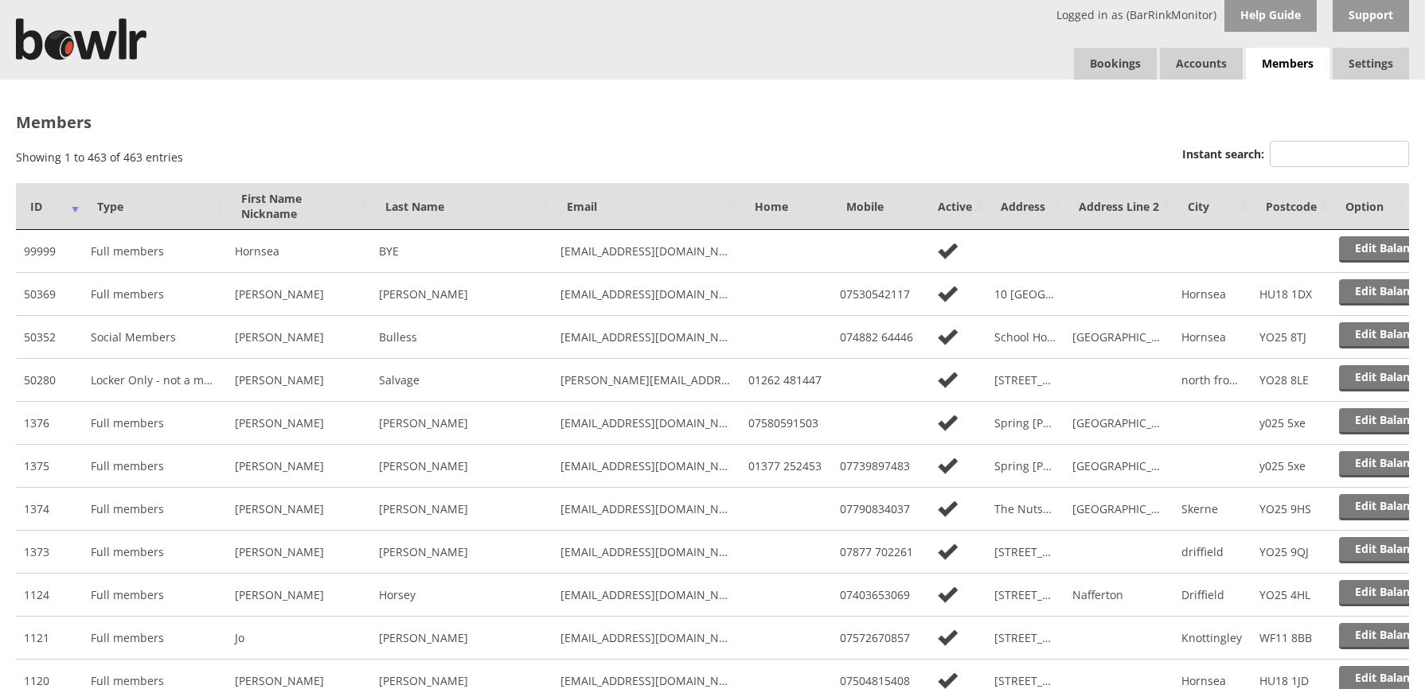
click at [1290, 150] on input "Instant search:" at bounding box center [1338, 154] width 139 height 26
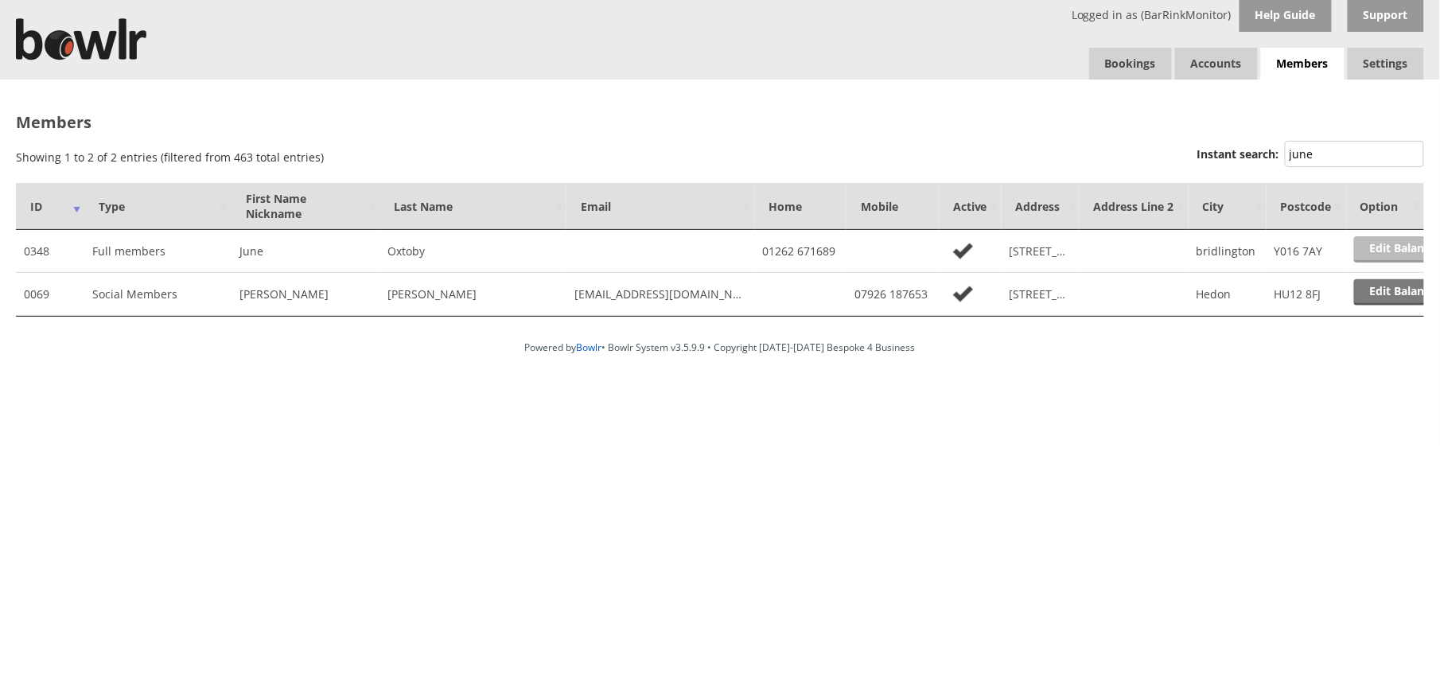
type input "june"
click at [1369, 247] on link "Edit Balance" at bounding box center [1404, 249] width 99 height 26
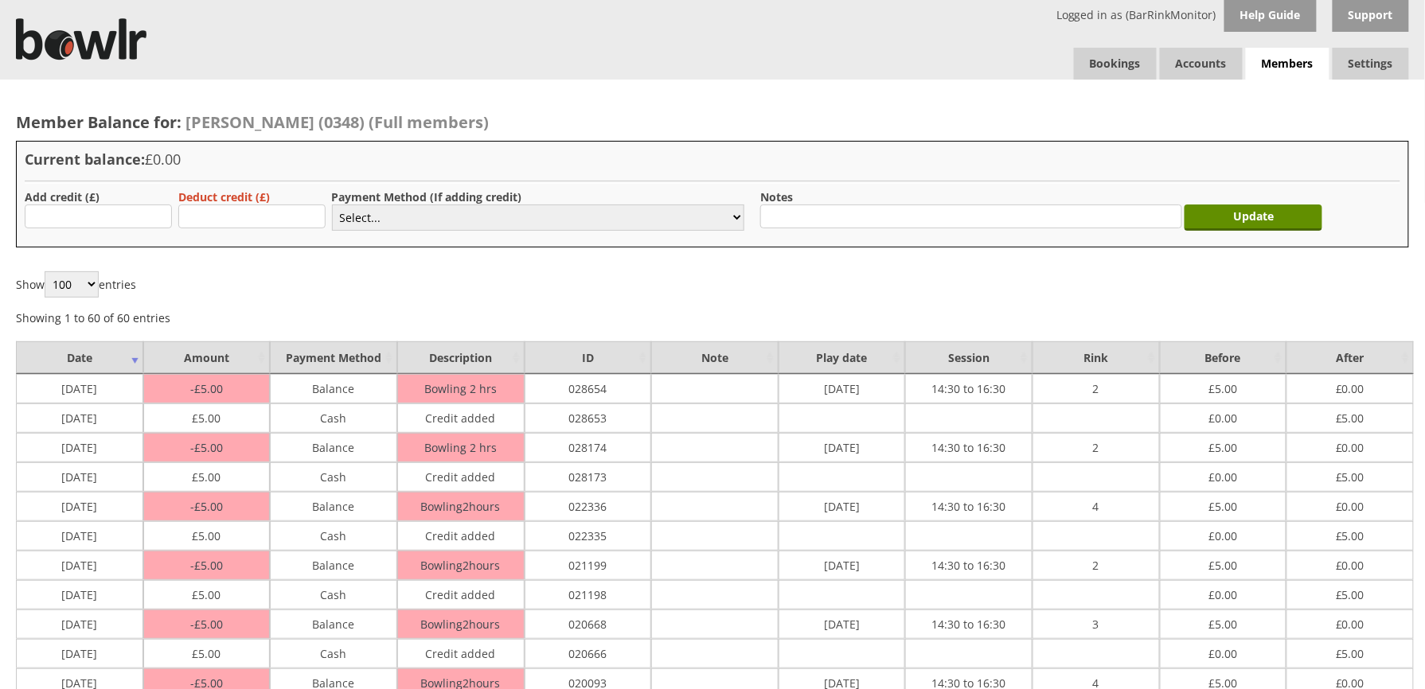
click at [125, 201] on div "Add credit (£)" at bounding box center [94, 210] width 138 height 43
click at [126, 211] on input "text" at bounding box center [98, 217] width 147 height 24
type input "5.00"
click at [372, 226] on select "Select... Cash Card Cheque Bank Transfer Other Member Card Gift Voucher Balance" at bounding box center [538, 218] width 412 height 26
select select "1"
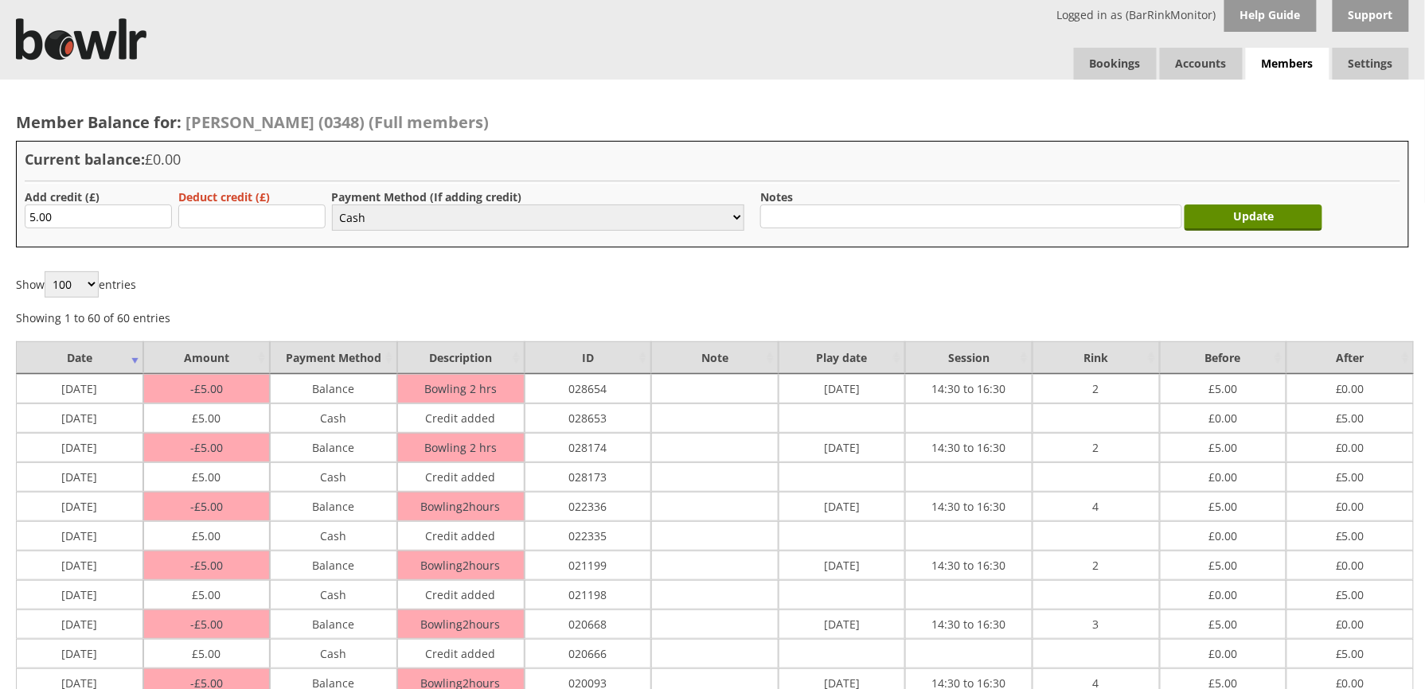
click at [332, 205] on select "Select... Cash Card Cheque Bank Transfer Other Member Card Gift Voucher Balance" at bounding box center [538, 218] width 412 height 26
click at [1233, 204] on div "Update" at bounding box center [1257, 213] width 138 height 49
click at [1234, 211] on input "Update" at bounding box center [1253, 218] width 138 height 26
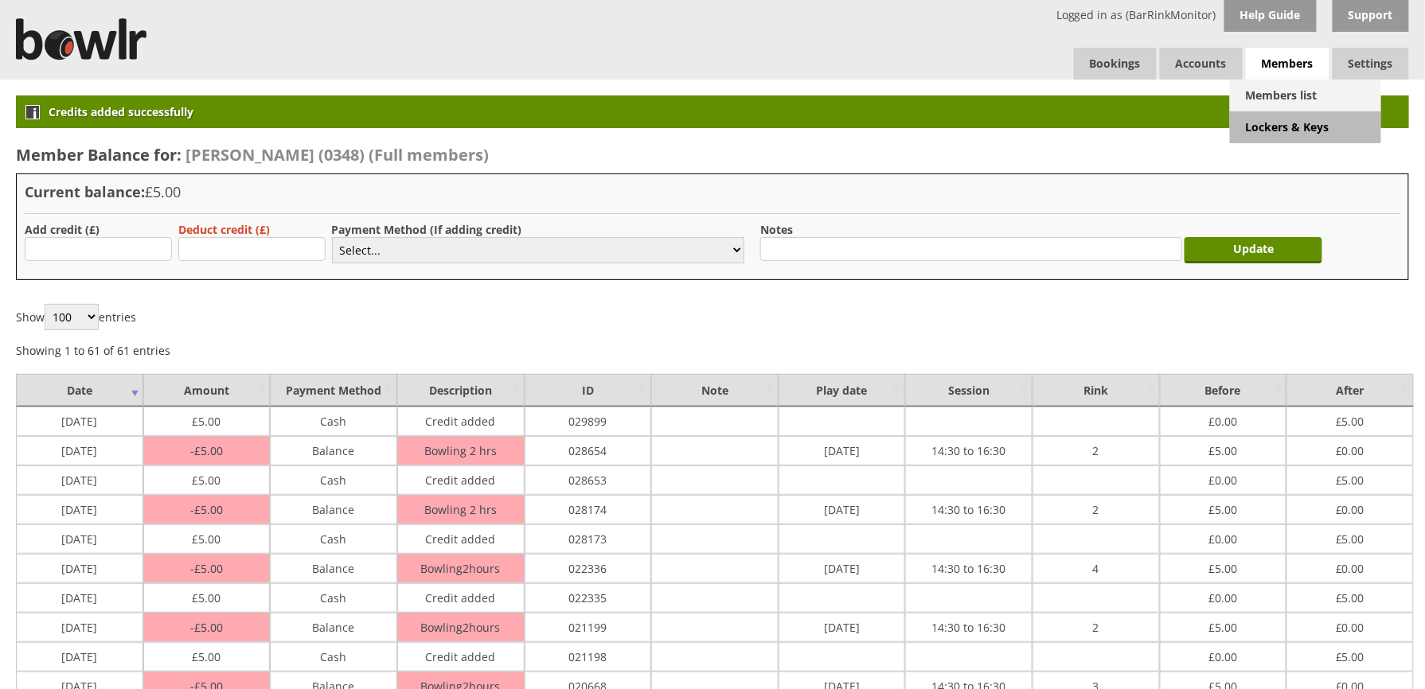
click at [1287, 96] on link "Members list" at bounding box center [1305, 96] width 151 height 32
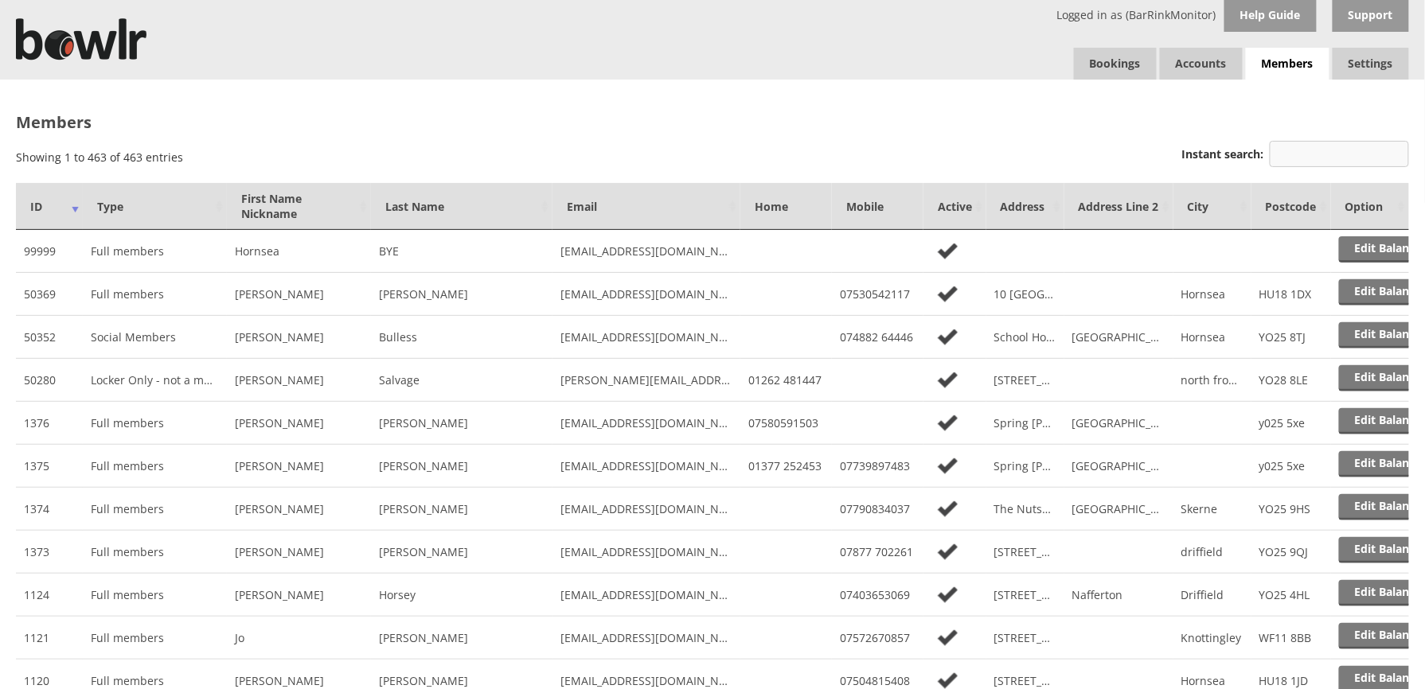
click at [1318, 148] on input "Instant search:" at bounding box center [1338, 154] width 139 height 26
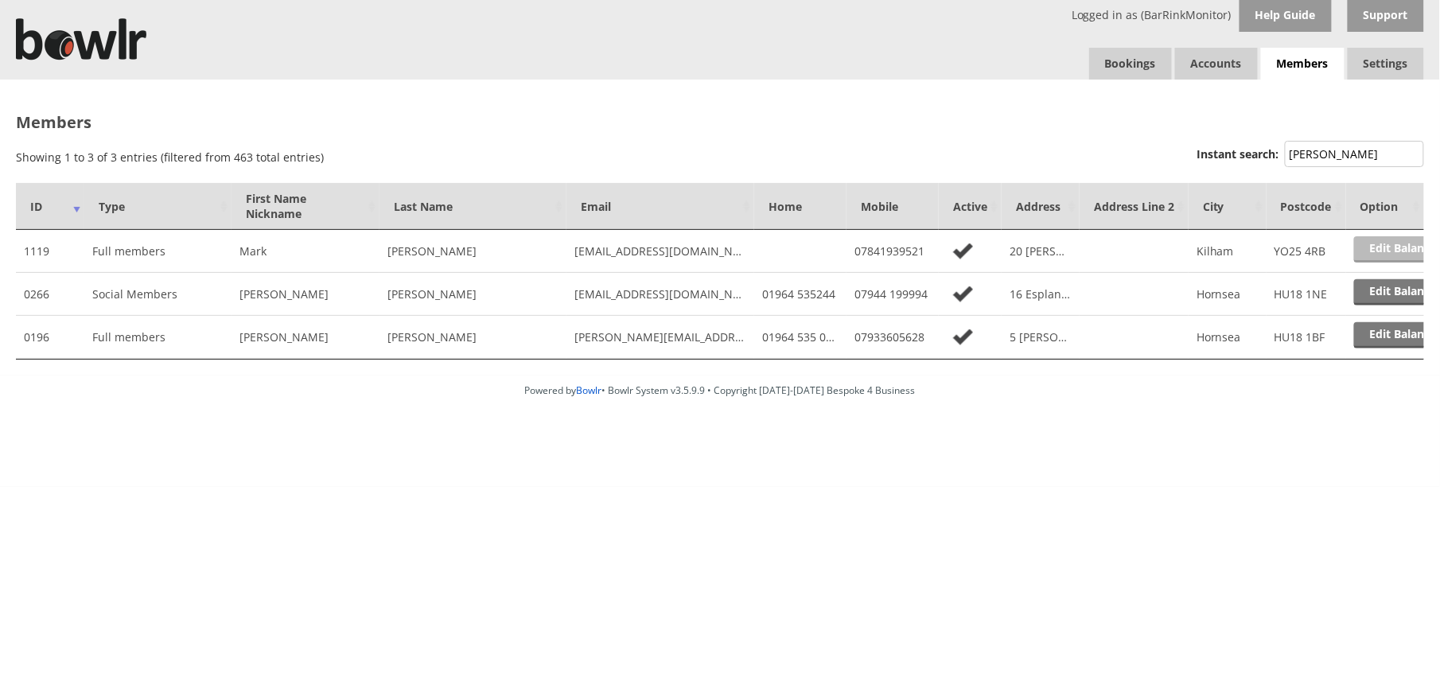
type input "evans"
click at [1377, 253] on link "Edit Balance" at bounding box center [1404, 249] width 99 height 26
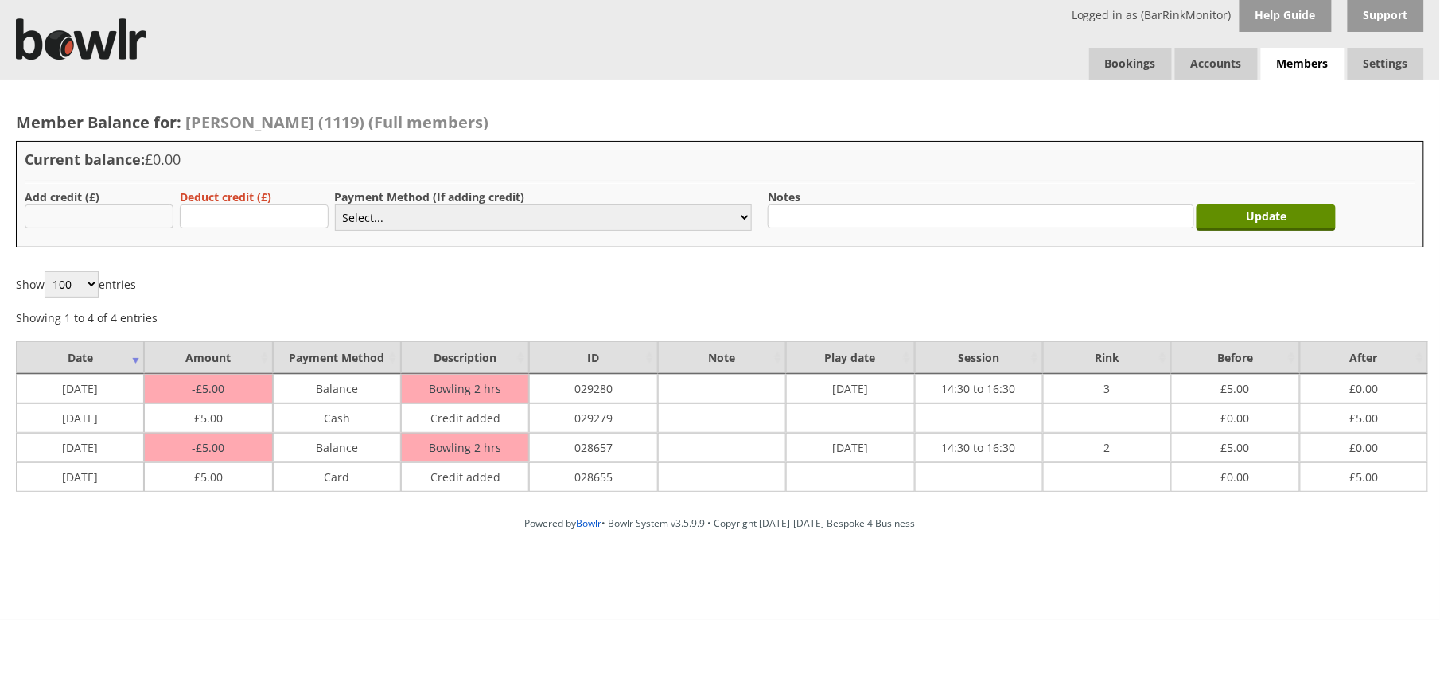
click at [134, 208] on input "text" at bounding box center [99, 217] width 149 height 24
type input "5.00"
click at [364, 220] on select "Select... Cash Card Cheque Bank Transfer Other Member Card Gift Voucher Balance" at bounding box center [543, 218] width 417 height 26
select select "1"
click at [335, 205] on select "Select... Cash Card Cheque Bank Transfer Other Member Card Gift Voucher Balance" at bounding box center [543, 218] width 417 height 26
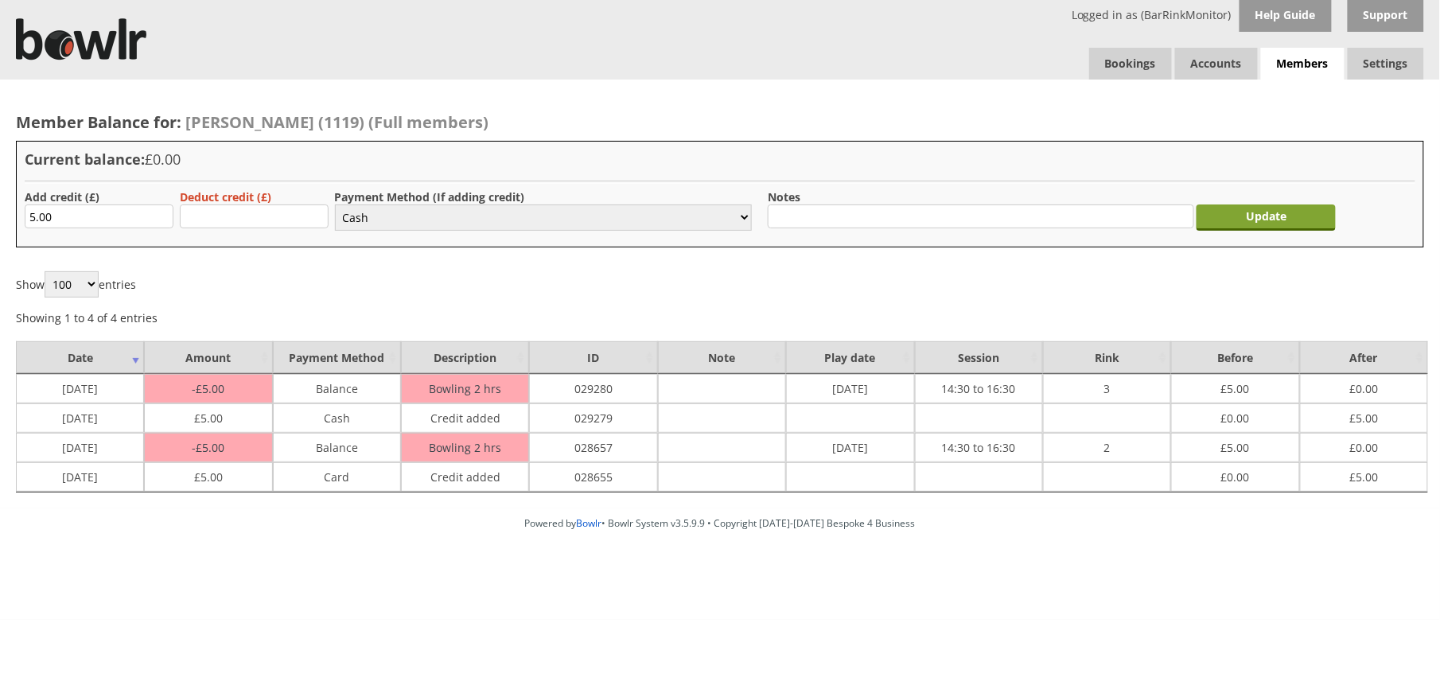
click at [1251, 211] on input "Update" at bounding box center [1266, 218] width 139 height 26
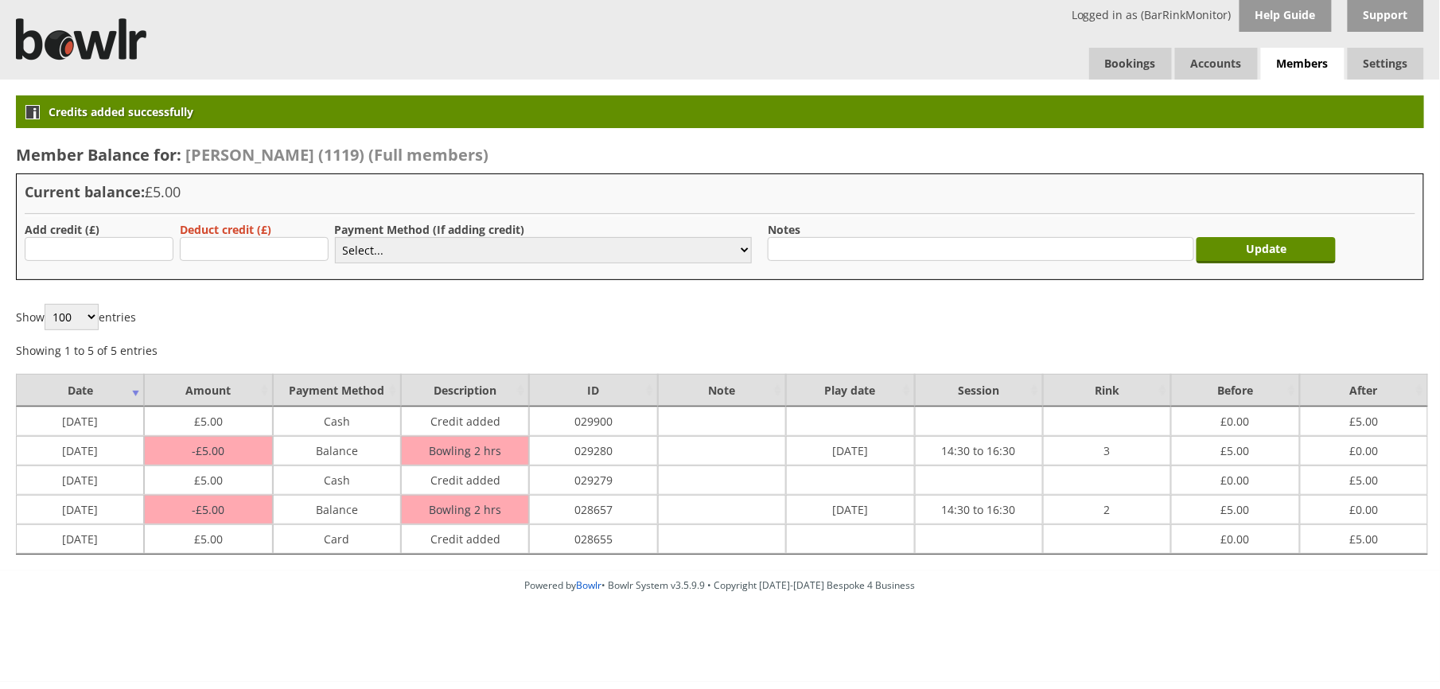
click at [1108, 46] on div "Logged in as (BarRinkMonitor) Help Guide Support Bookings Accounts Rink Takings…" at bounding box center [720, 40] width 1440 height 80
click at [1114, 55] on link "Bookings" at bounding box center [1131, 64] width 83 height 32
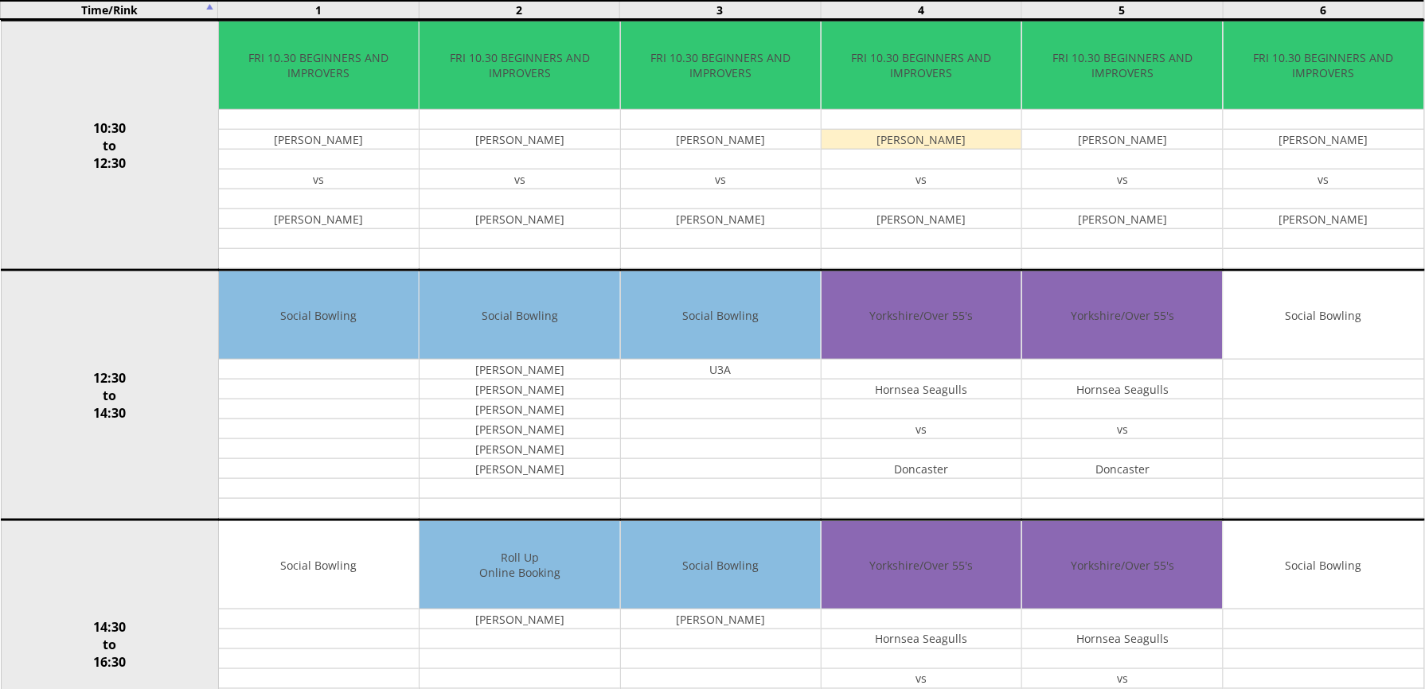
scroll to position [743, 0]
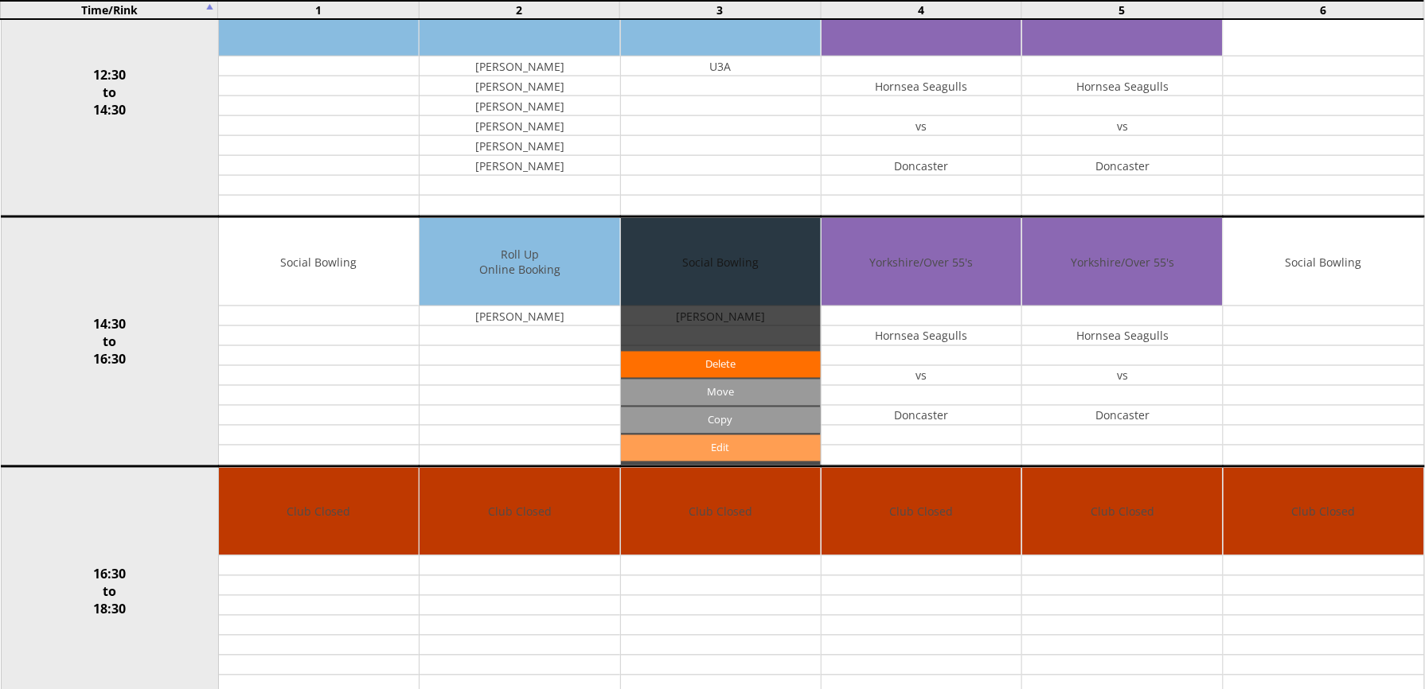
click at [758, 446] on link "Edit" at bounding box center [721, 448] width 200 height 26
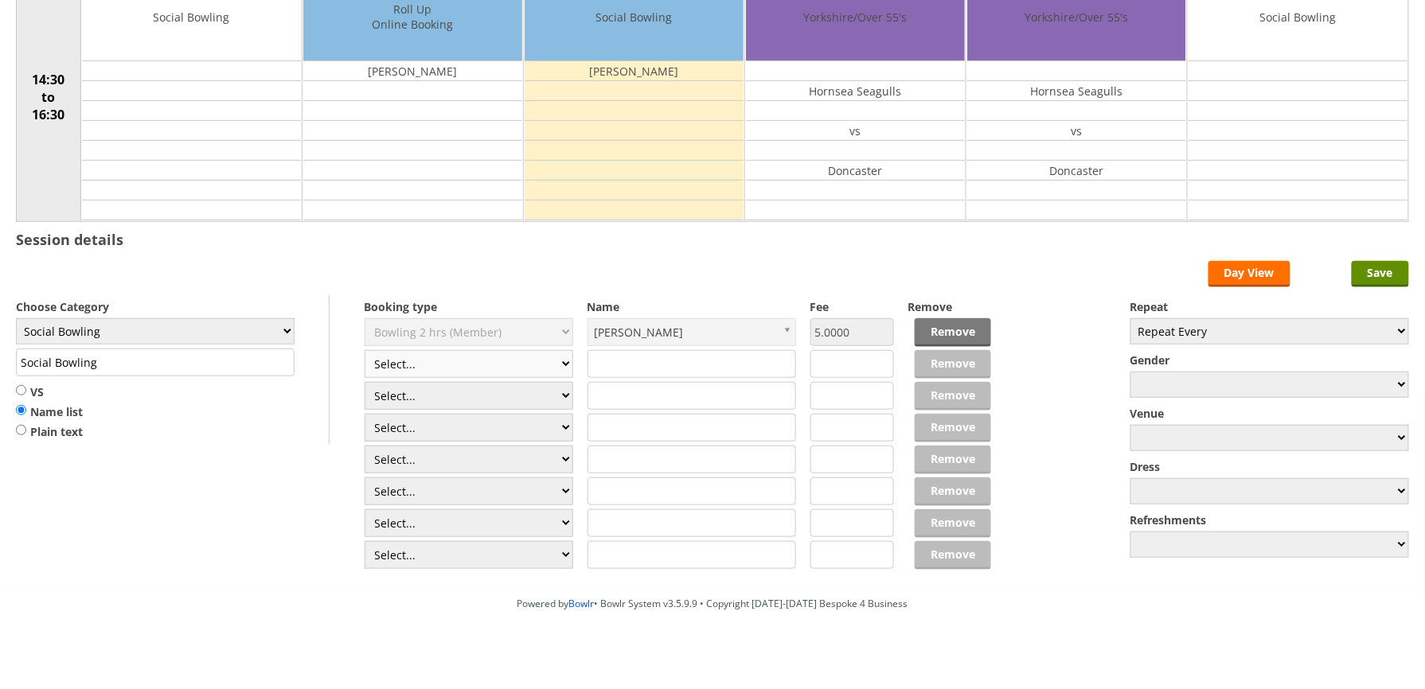
click at [517, 372] on select "Select... Club Competition (Member) Club Competition (Visitor) National (Member…" at bounding box center [468, 364] width 209 height 28
click at [306, 281] on form "Save Day View Choose Category Club Closed Singles League Triples League Pairs L…" at bounding box center [712, 417] width 1393 height 312
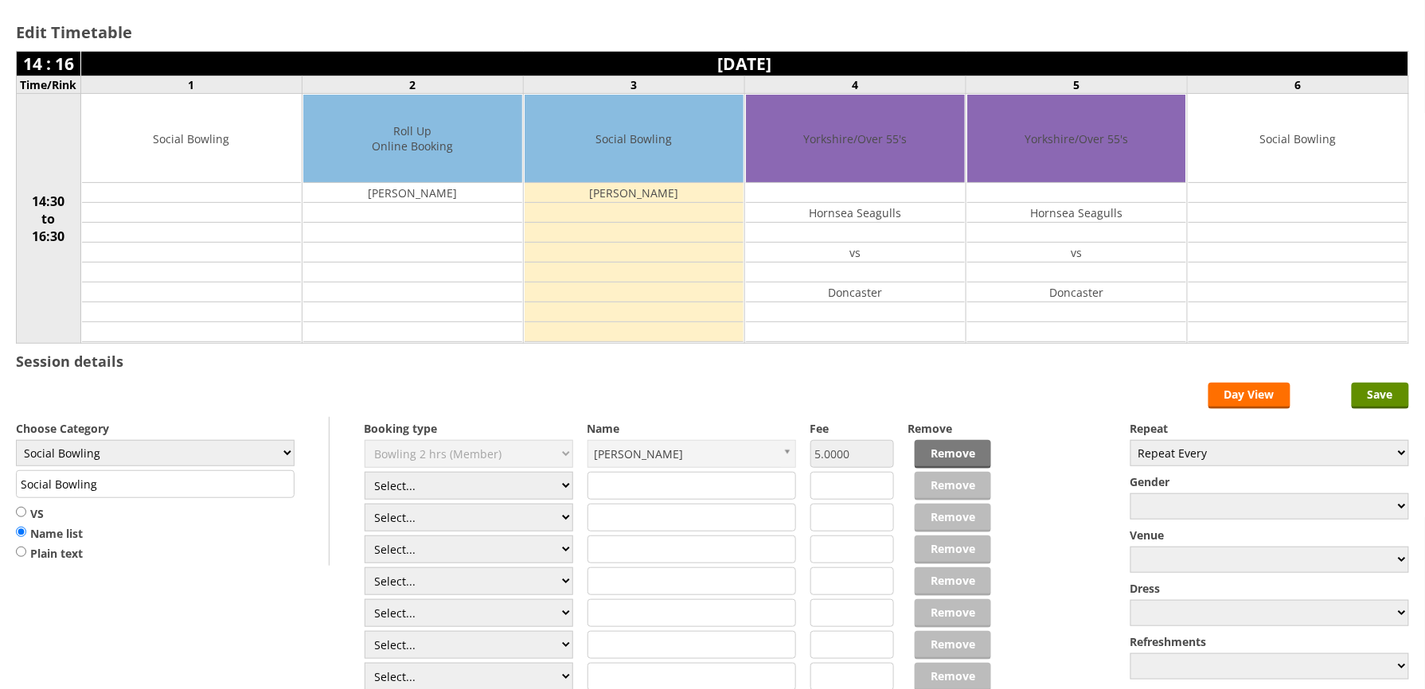
scroll to position [0, 0]
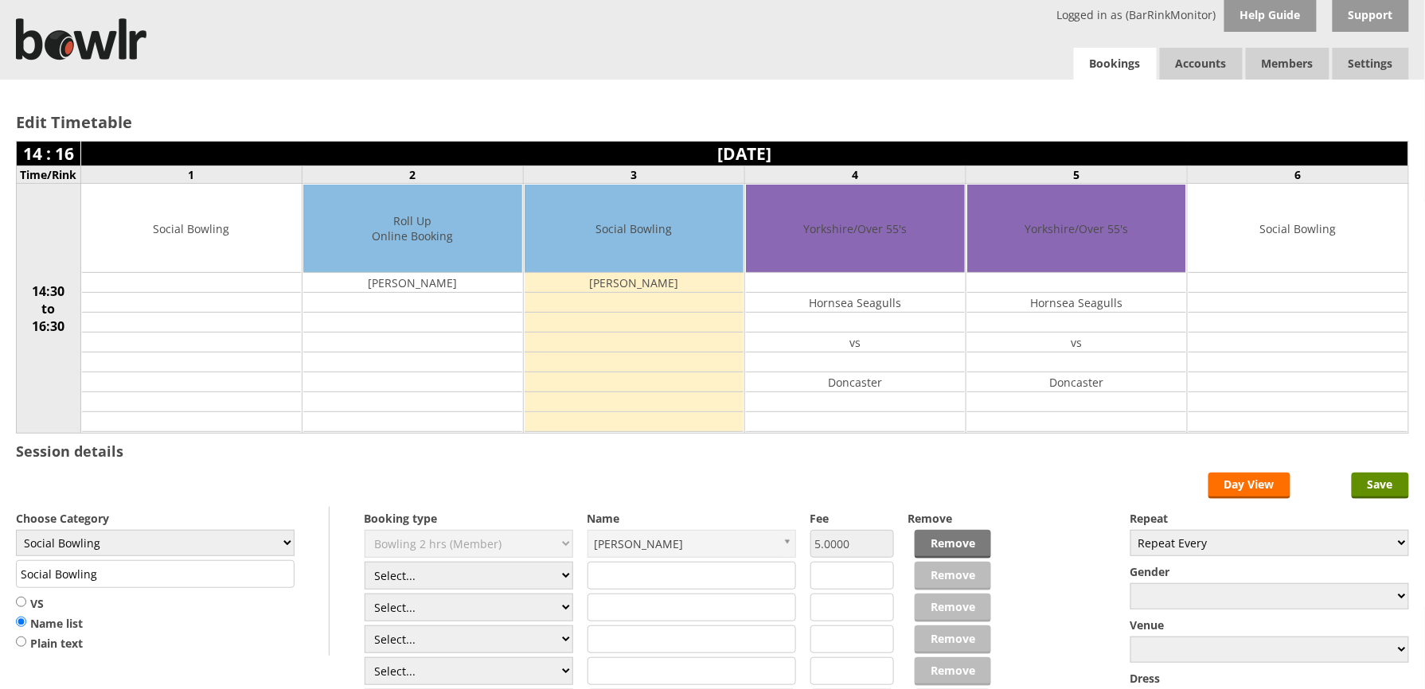
click at [1132, 64] on link "Bookings" at bounding box center [1115, 64] width 83 height 33
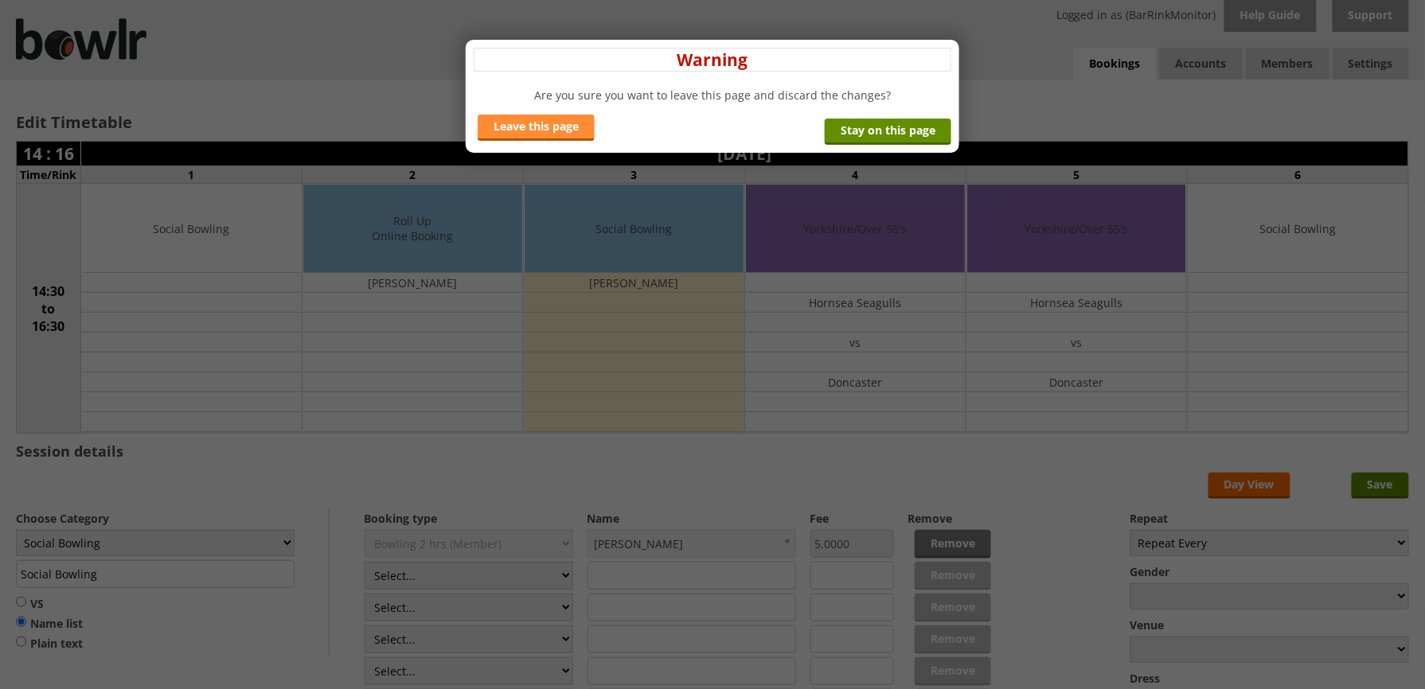
click at [557, 138] on link "Leave this page" at bounding box center [536, 128] width 117 height 26
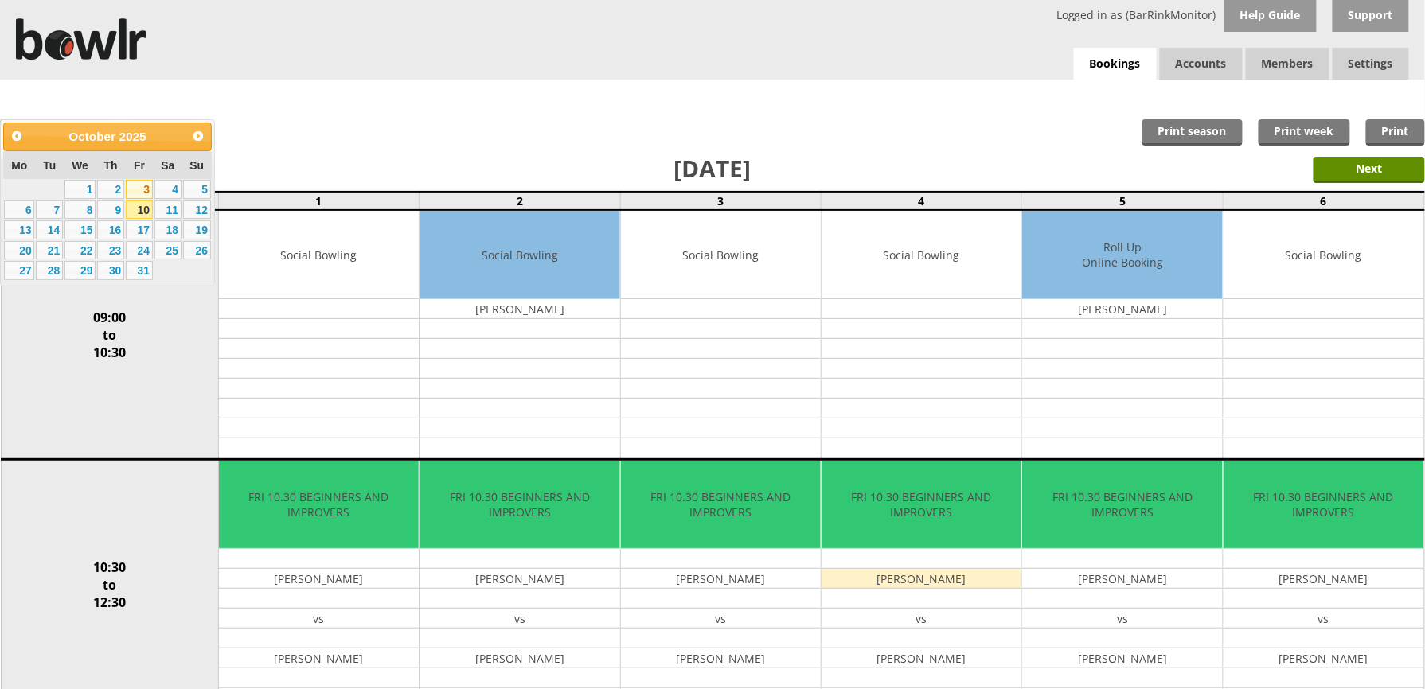
click at [138, 194] on link "3" at bounding box center [139, 189] width 27 height 19
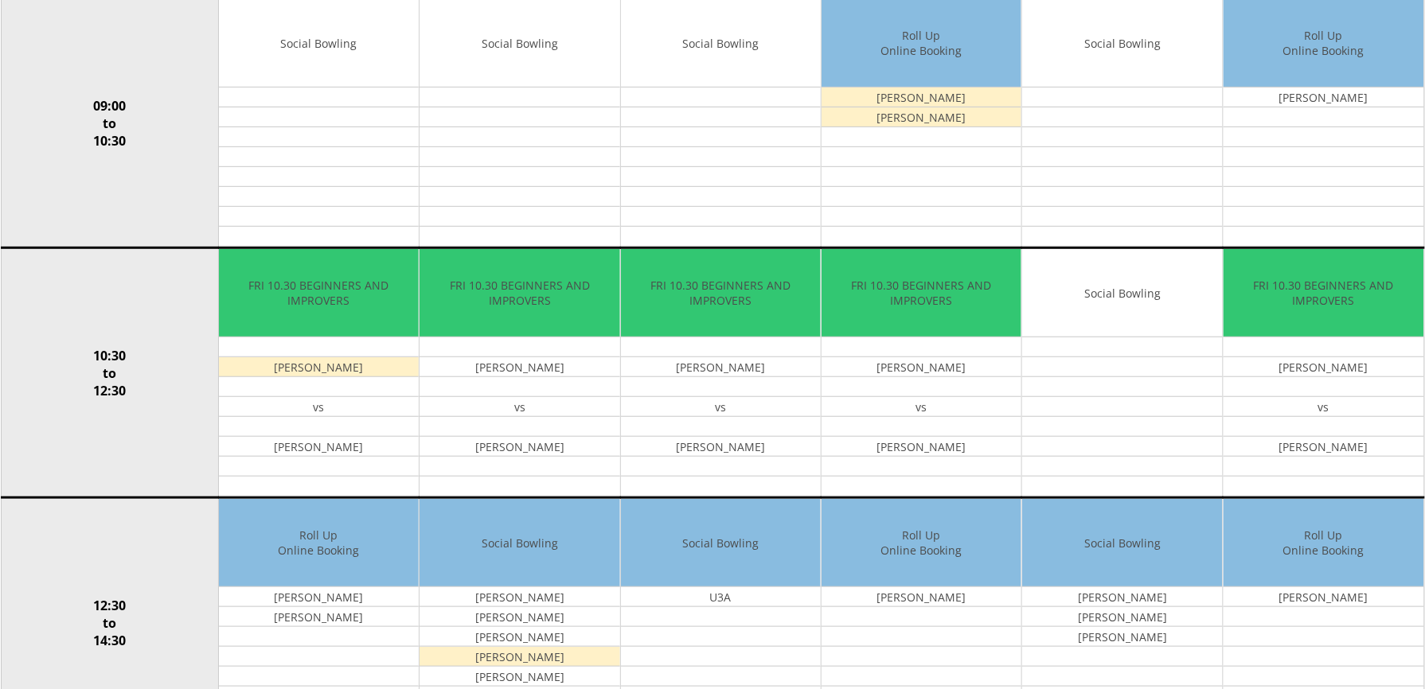
scroll to position [106, 0]
